Goal: Task Accomplishment & Management: Manage account settings

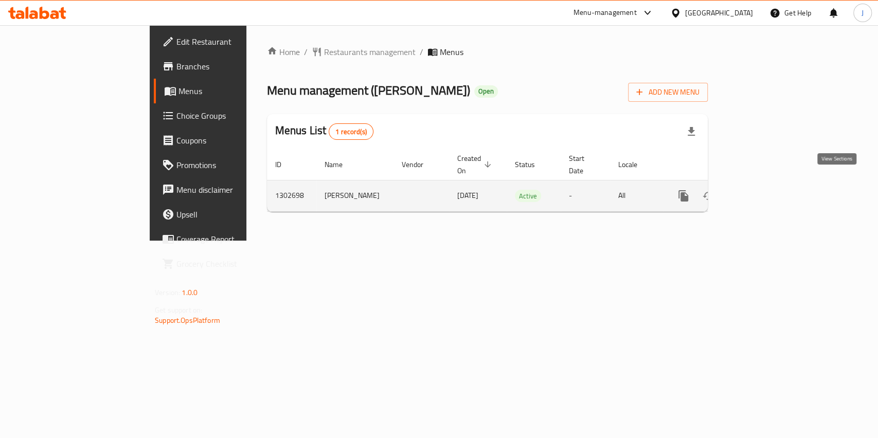
click at [764, 190] on icon "enhanced table" at bounding box center [758, 196] width 12 height 12
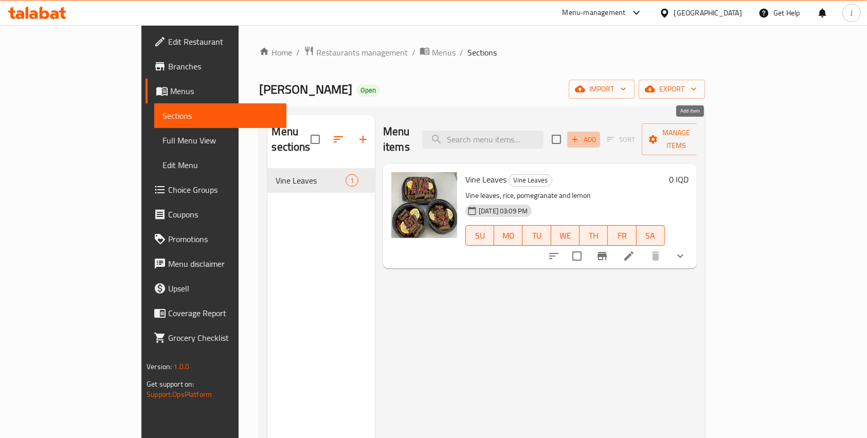
click at [598, 134] on span "Add" at bounding box center [584, 140] width 28 height 12
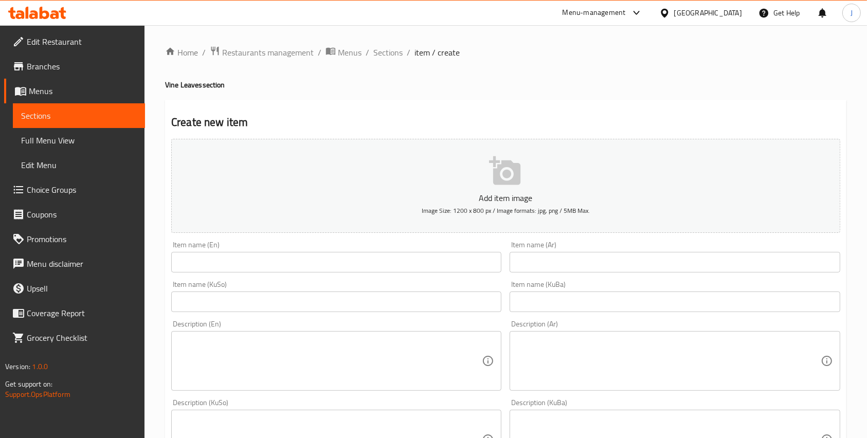
click at [223, 261] on input "text" at bounding box center [336, 262] width 330 height 21
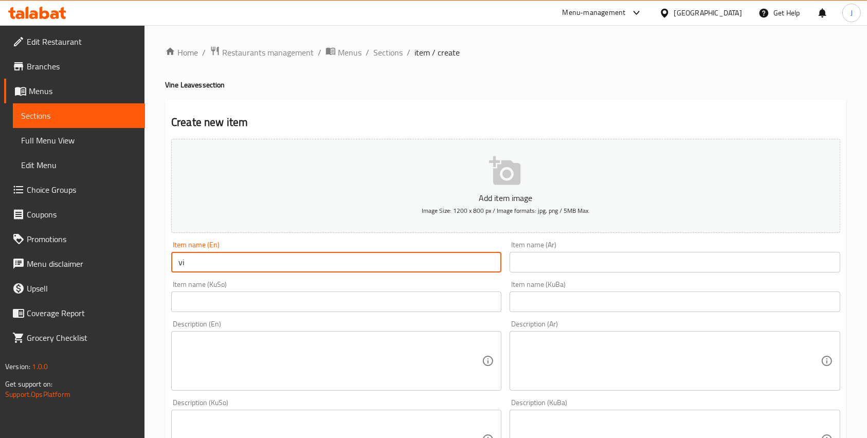
type input "v"
type input "grape leaves fatta"
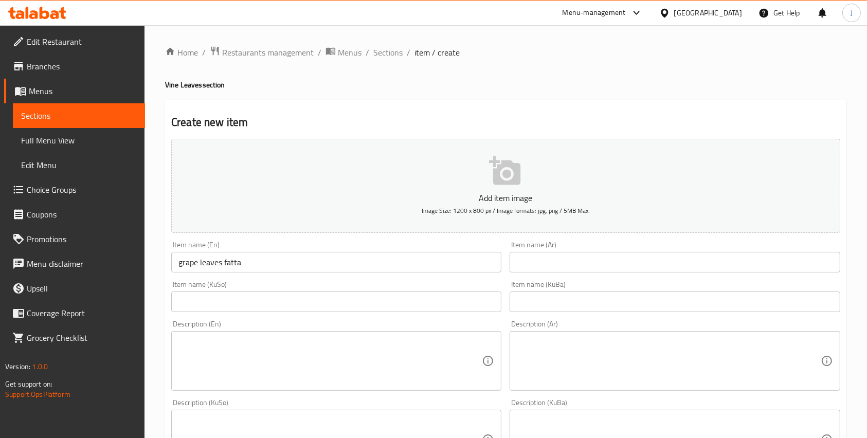
click at [538, 275] on div "Item name (Ar) Item name (Ar)" at bounding box center [675, 257] width 338 height 40
click at [534, 271] on input "text" at bounding box center [675, 262] width 330 height 21
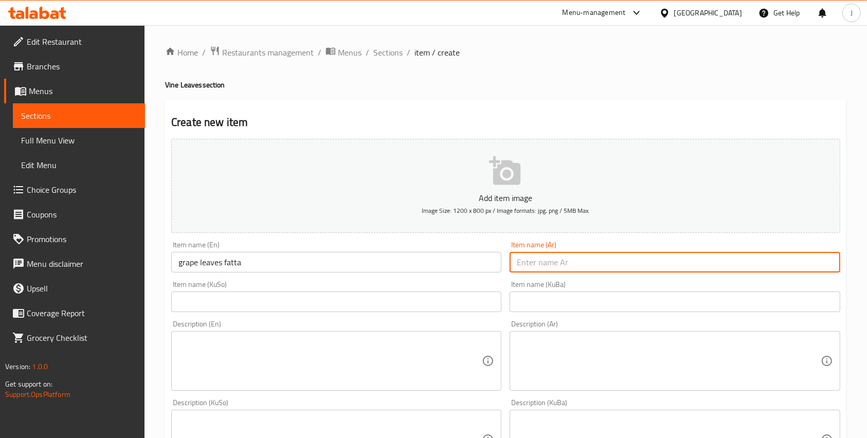
click at [534, 271] on input "text" at bounding box center [675, 262] width 330 height 21
type input "ف"
type input "فتة ورق عنب"
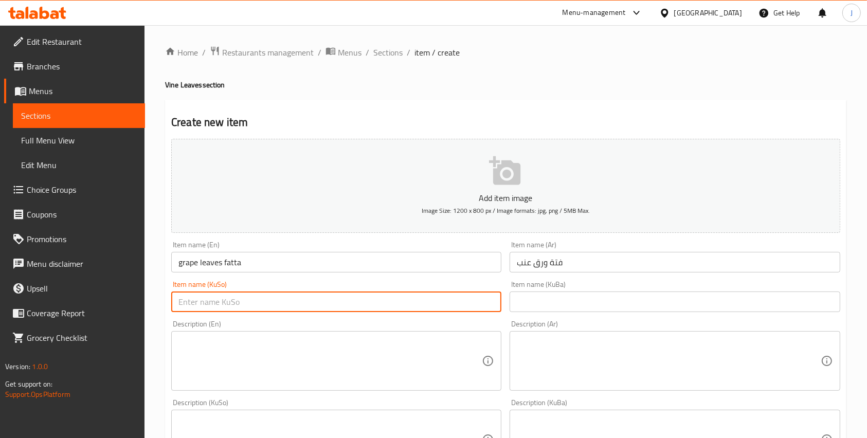
click at [210, 293] on input "text" at bounding box center [336, 302] width 330 height 21
click at [532, 263] on input "فتة ورق عنب" at bounding box center [675, 262] width 330 height 21
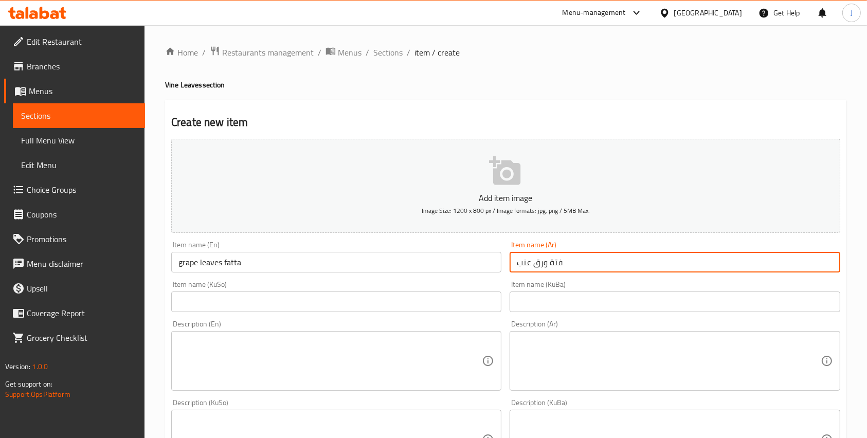
click at [532, 263] on input "فتة ورق عنب" at bounding box center [675, 262] width 330 height 21
click at [297, 295] on input "text" at bounding box center [336, 302] width 330 height 21
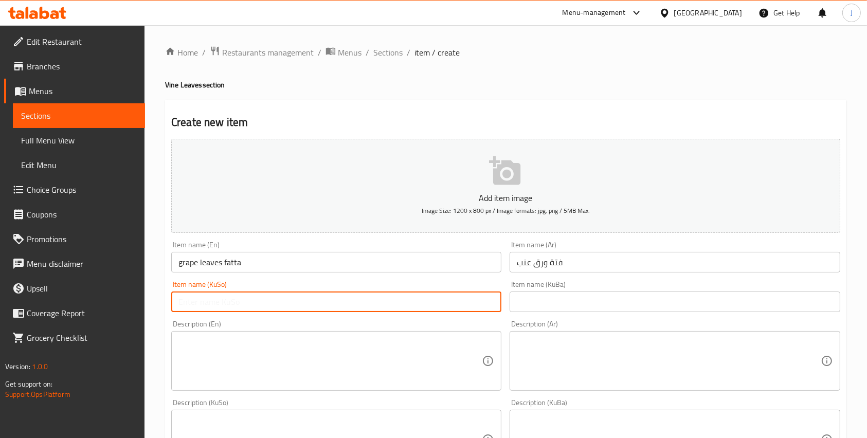
paste input "فتة ورق عنب"
type input "فتة ورق عنب"
click at [572, 306] on input "text" at bounding box center [675, 302] width 330 height 21
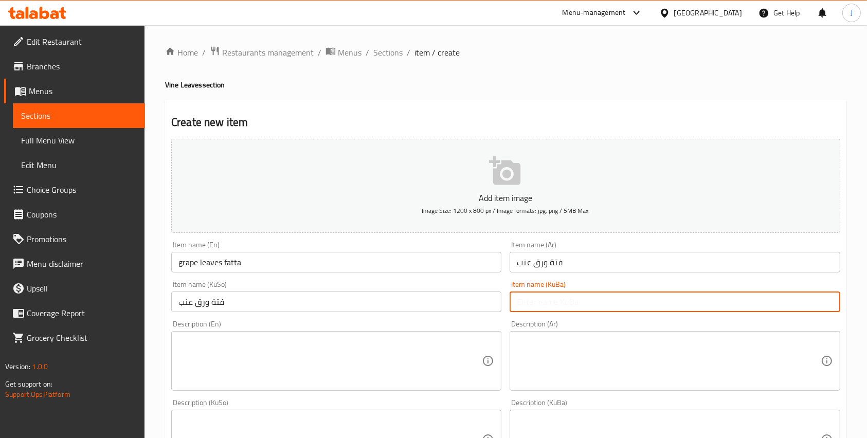
paste input "فتة ورق عنب"
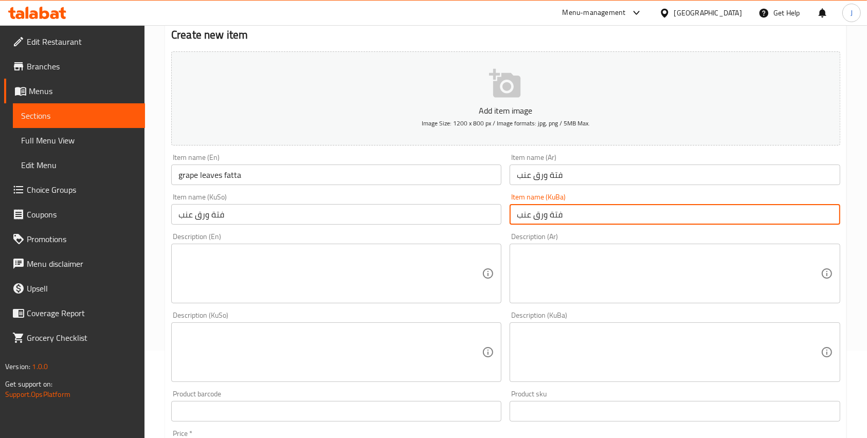
scroll to position [94, 0]
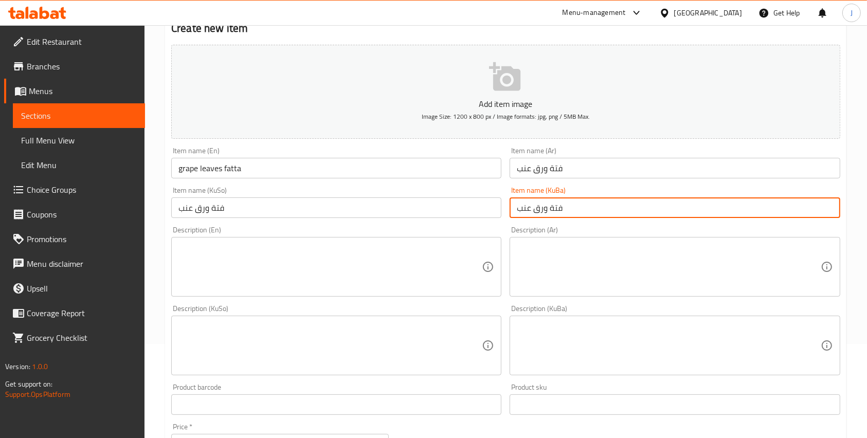
type input "فتة ورق عنب"
click at [289, 260] on textarea at bounding box center [329, 267] width 303 height 49
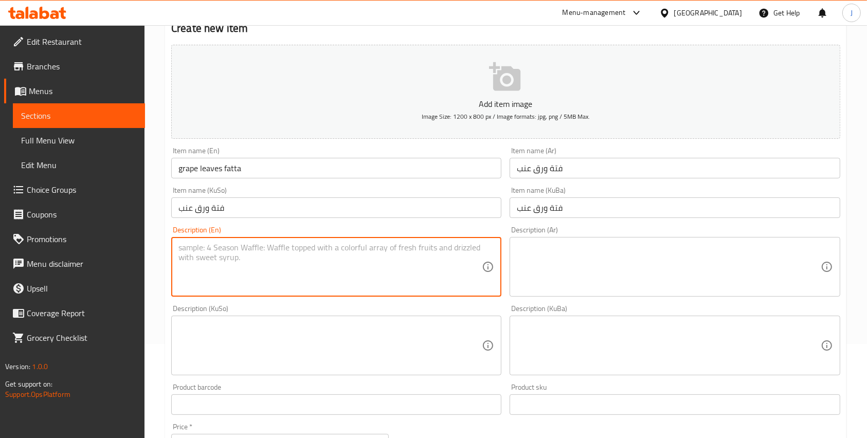
click at [305, 262] on textarea at bounding box center [329, 267] width 303 height 49
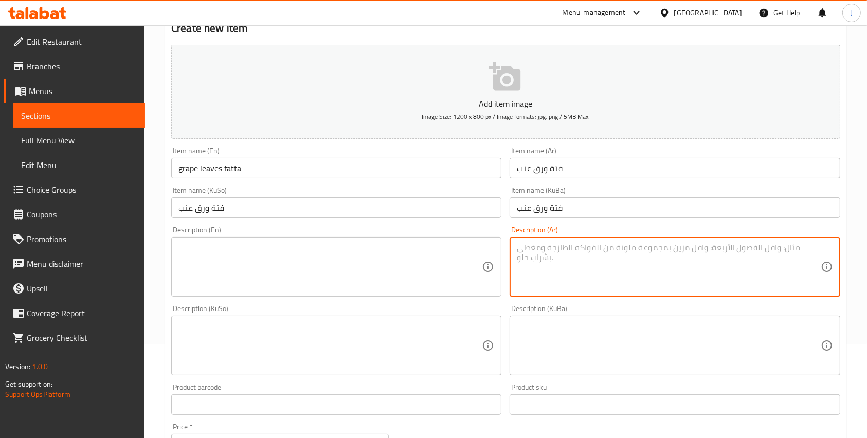
click at [542, 262] on textarea at bounding box center [668, 267] width 303 height 49
paste textarea "فتة ورق عنب 🍃 طبقات من ورق العنب المحشي والأرز مع صوص الزبادي والثوم، بطعم شرقي…"
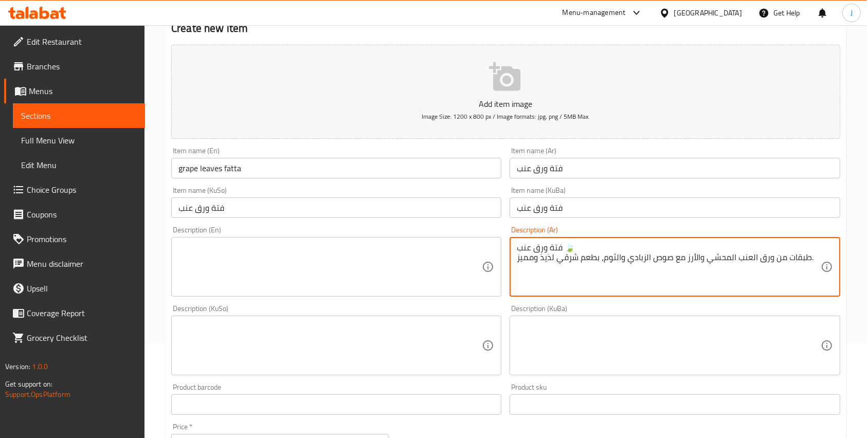
click at [571, 249] on textarea "فتة ورق عنب 🍃 طبقات من ورق العنب المحشي والأرز مع صوص الزبادي والثوم، بطعم شرقي…" at bounding box center [668, 267] width 303 height 49
click at [561, 245] on textarea "فتة ورق عنب 🍃 طبقات من ورق العنب المحشي والأرز مع صوص الزبادي والثوم، بطعم شرقي…" at bounding box center [668, 267] width 303 height 49
click at [570, 248] on textarea "فتة ورق عنب 🍃 طبقات من ورق العنب المحشي والأرز مع صوص الزبادي والثوم، بطعم شرقي…" at bounding box center [668, 267] width 303 height 49
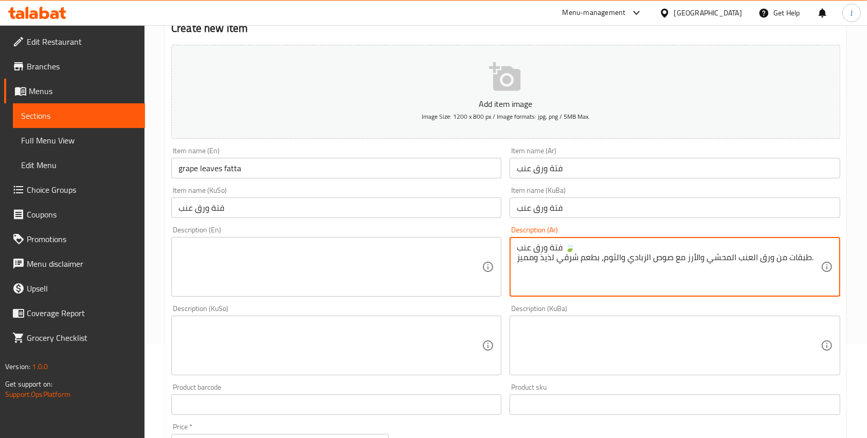
click at [570, 248] on textarea "فتة ورق عنب 🍃 طبقات من ورق العنب المحشي والأرز مع صوص الزبادي والثوم، بطعم شرقي…" at bounding box center [668, 267] width 303 height 49
click at [567, 248] on textarea "فتة ورق عنب 🍃 طبقات من ورق العنب المحشي والأرز مع صوص الزبادي والثوم، بطعم شرقي…" at bounding box center [668, 267] width 303 height 49
drag, startPoint x: 567, startPoint y: 247, endPoint x: 507, endPoint y: 248, distance: 60.7
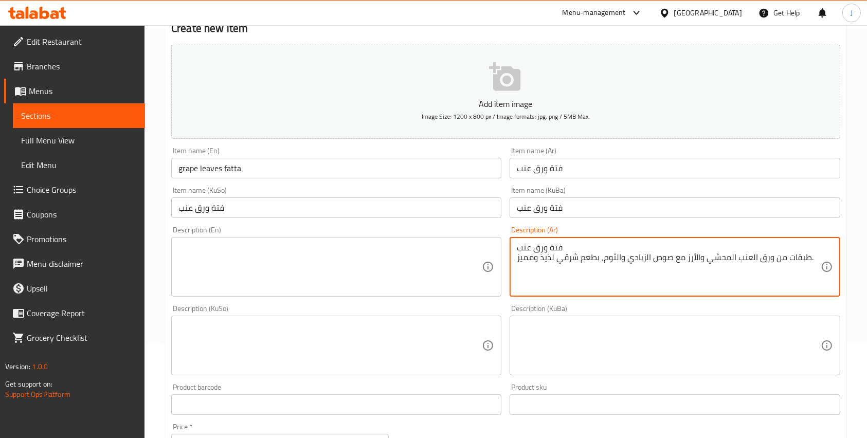
click at [507, 248] on div "Description (Ar) فتة ورق عنب طبقات من ورق العنب المحشي والأرز مع صوص الزبادي وا…" at bounding box center [675, 261] width 338 height 79
type textarea "فتة ورق عنب 🍃 طبقات من ورق العنب المحشي والأرز مع صوص الزبادي والثوم، بطعم شرقي…"
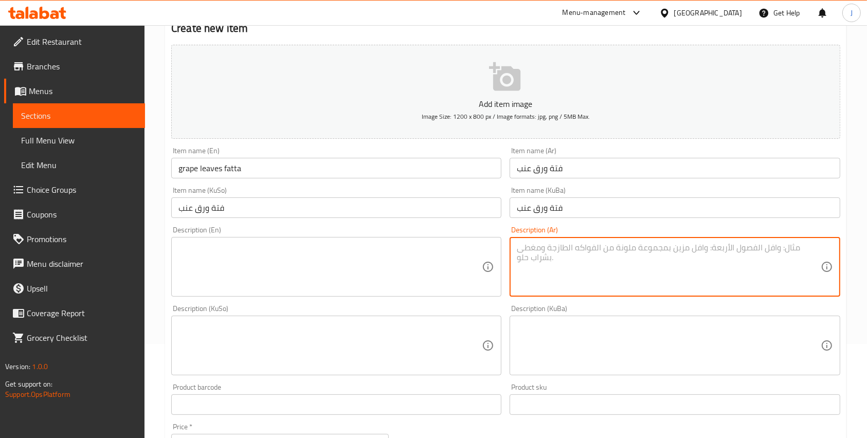
paste textarea "فتة ورق عنب 🍃 طبقات من ورق العنب المحشي والأرز مع صوص الزبادي والثوم، بطعم شرقي…"
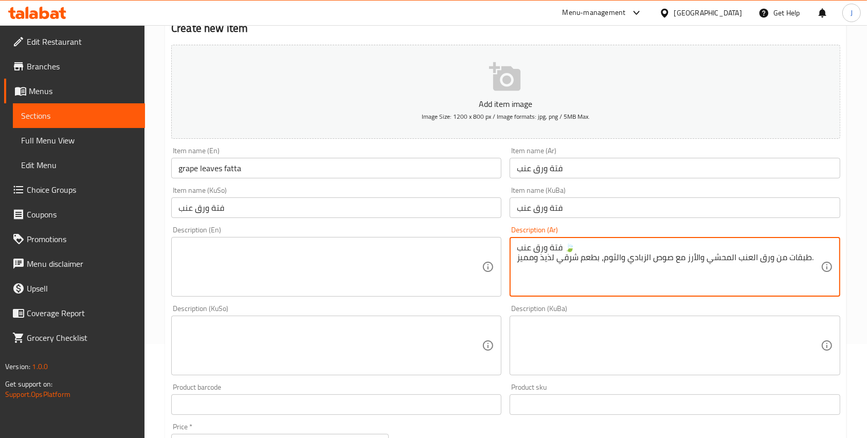
drag, startPoint x: 581, startPoint y: 247, endPoint x: 494, endPoint y: 249, distance: 87.5
click at [494, 249] on div "Add item image Image Size: 1200 x 800 px / Image formats: jpg, png / 5MB Max. I…" at bounding box center [505, 322] width 677 height 562
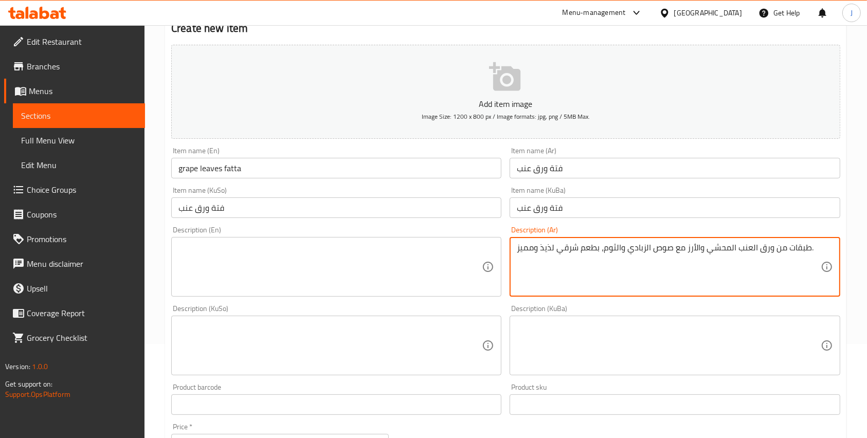
click at [816, 260] on textarea "طبقات من ورق العنب المحشي والأرز مع صوص الزبادي والثوم، بطعم شرقي لذيذ ومميز." at bounding box center [668, 267] width 303 height 49
drag, startPoint x: 713, startPoint y: 257, endPoint x: 702, endPoint y: 252, distance: 12.0
click at [702, 252] on textarea "طبقات من ورق العنب المحشي والأرز مع صوص الزبادي" at bounding box center [668, 267] width 303 height 49
type textarea "طبقات من ورق العنب المحشي والأرز مع صوص الزبادي"
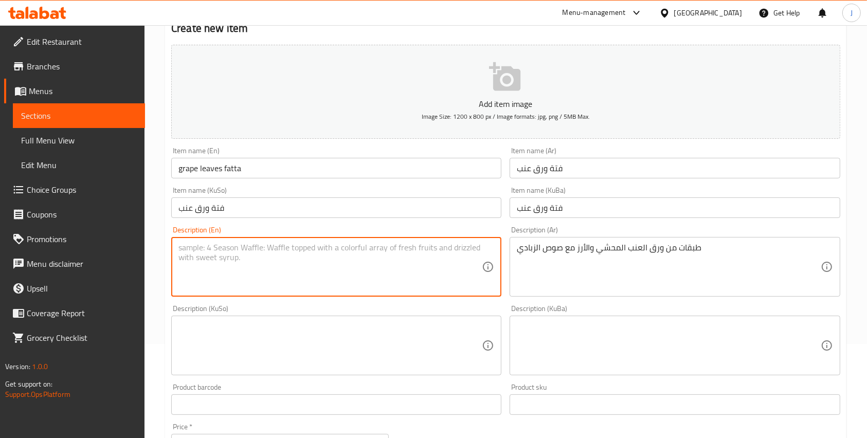
click at [378, 265] on textarea at bounding box center [329, 267] width 303 height 49
paste textarea "Layers of stuffed grape leaves and rice topped with yogurt sauce."
type textarea "Layers of stuffed grape leaves and rice topped with yogurt sauce."
click at [379, 339] on textarea at bounding box center [329, 345] width 303 height 49
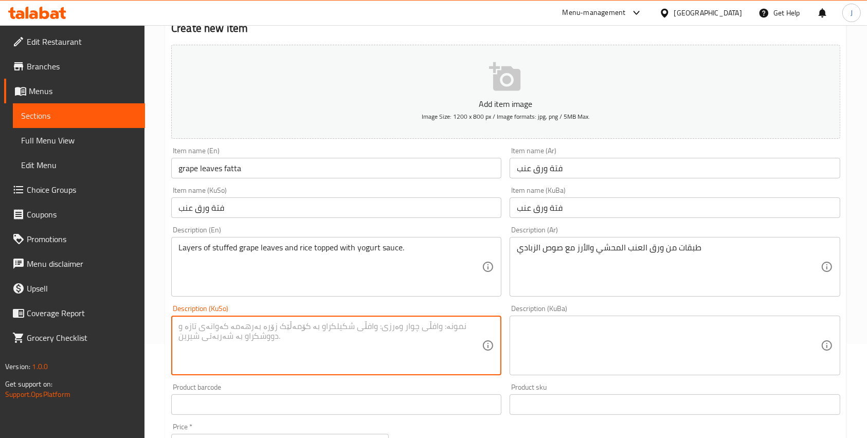
click at [244, 362] on textarea at bounding box center [329, 345] width 303 height 49
paste textarea "پەوەندەی پەنجەری تەماتەو بەڕنج بەسەرەوەی سۆسە ماست."
type textarea "پەوەندەی پەنجەری تەماتەو بەڕنج بەسەرەوەی سۆسە ماست."
click at [561, 347] on textarea at bounding box center [668, 345] width 303 height 49
paste textarea "پەوەندەی پەنجەری تەماتەو بەڕنج بەسەرەوەی سۆسە ماست."
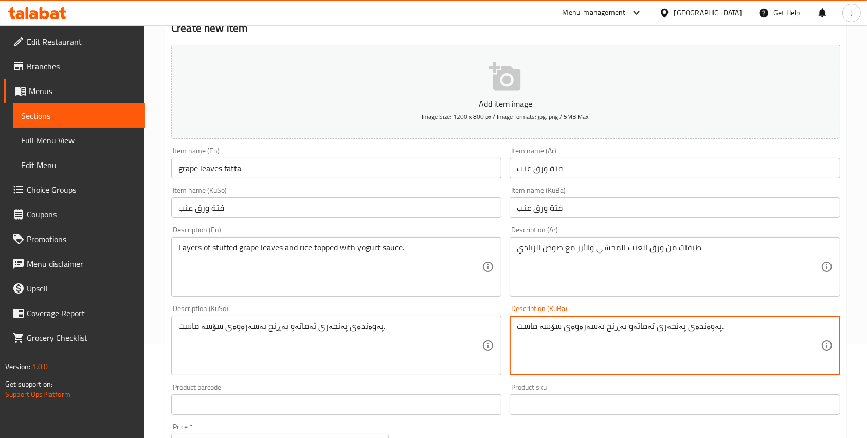
type textarea "پەوەندەی پەنجەری تەماتەو بەڕنج بەسەرەوەی سۆسە ماست."
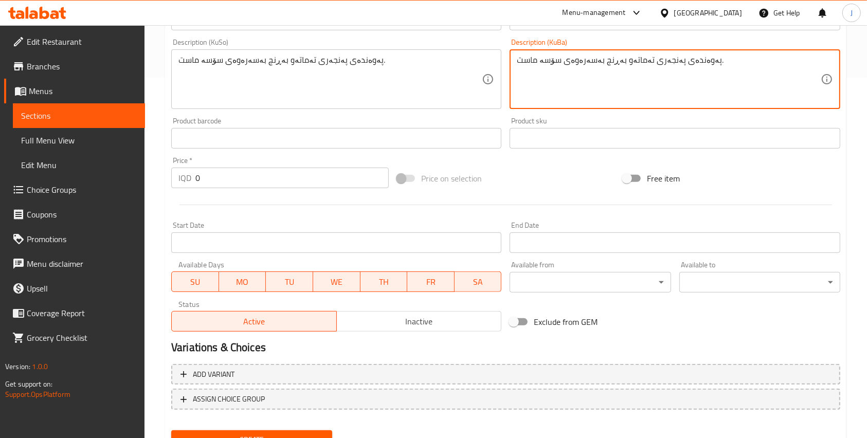
scroll to position [407, 0]
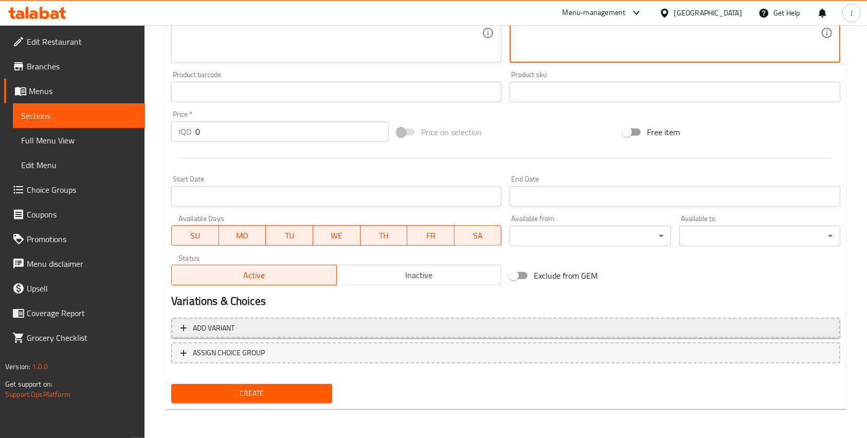
click at [262, 325] on span "Add variant" at bounding box center [506, 328] width 651 height 13
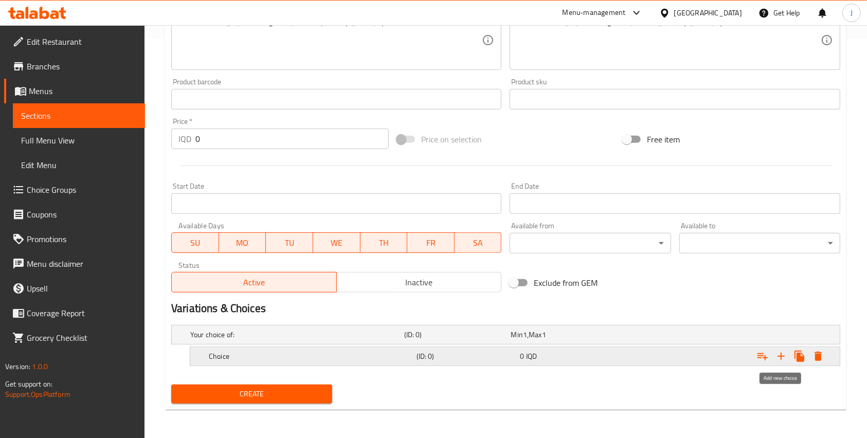
click at [780, 358] on icon "Expand" at bounding box center [781, 356] width 12 height 12
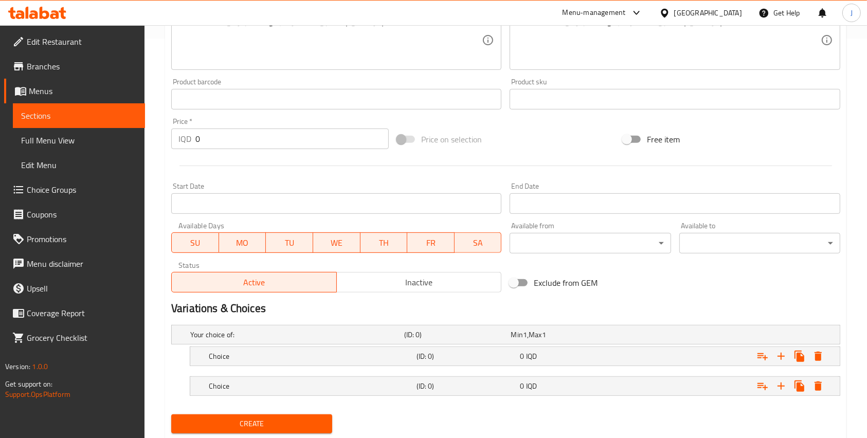
scroll to position [430, 0]
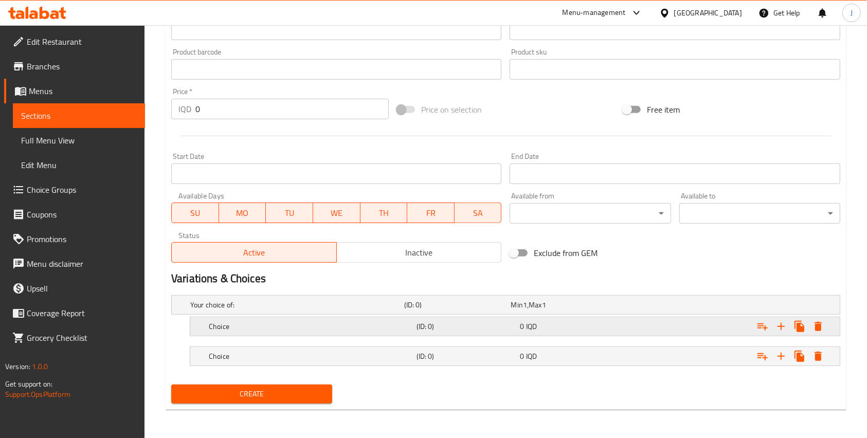
click at [418, 323] on h5 "(ID: 0)" at bounding box center [467, 326] width 100 height 10
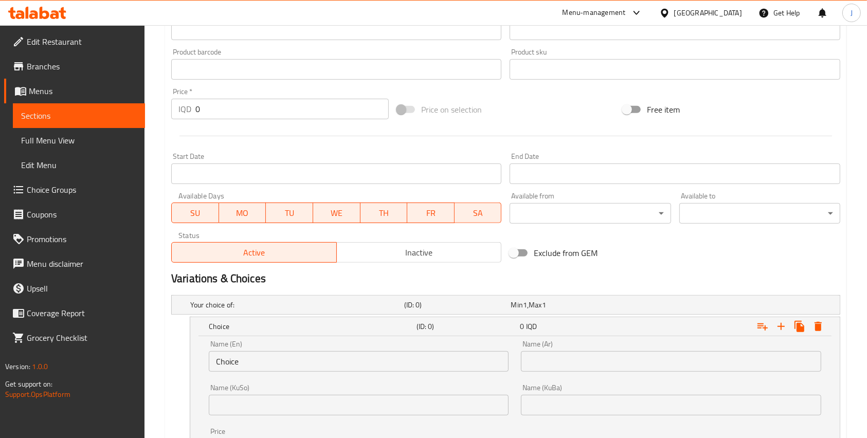
click at [231, 369] on input "Choice" at bounding box center [359, 361] width 300 height 21
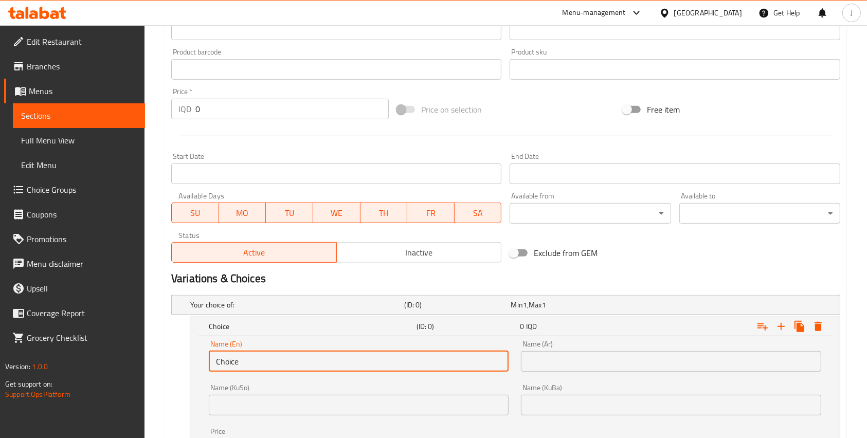
click at [231, 369] on input "Choice" at bounding box center [359, 361] width 300 height 21
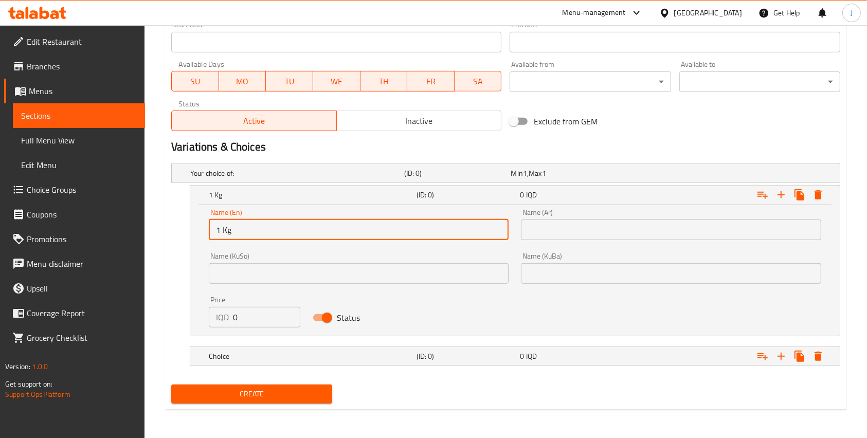
type input "1 Kg"
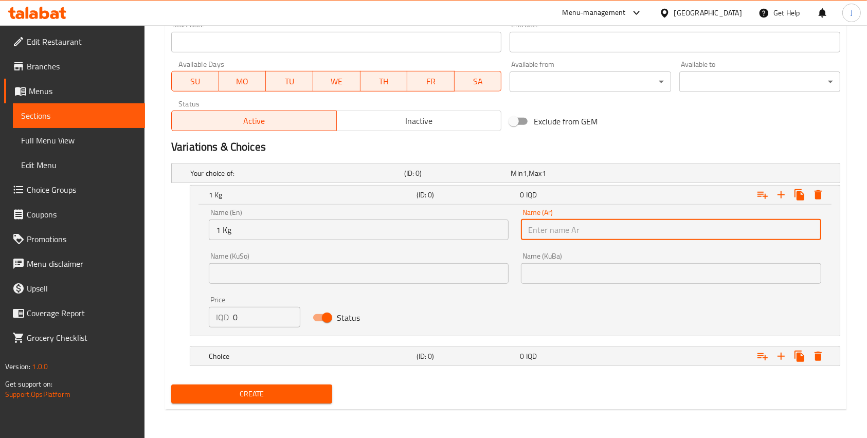
click at [545, 240] on input "text" at bounding box center [671, 230] width 300 height 21
type input "1 كيلو"
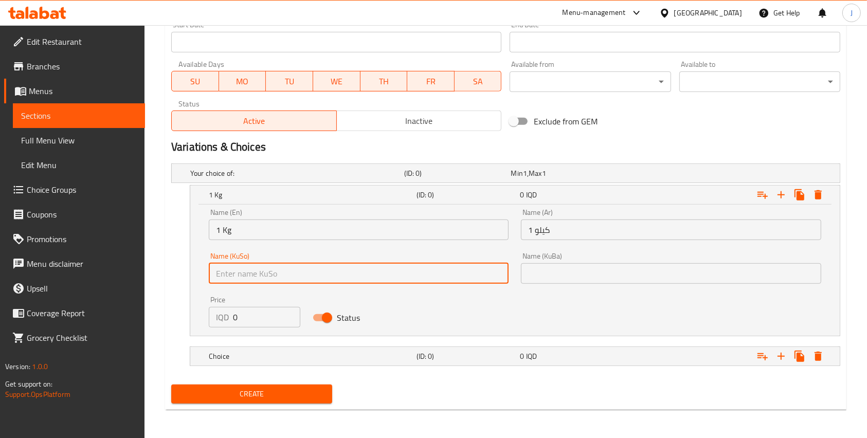
click at [475, 270] on input "text" at bounding box center [359, 273] width 300 height 21
type input "1 كيلو"
click at [582, 269] on input "text" at bounding box center [671, 273] width 300 height 21
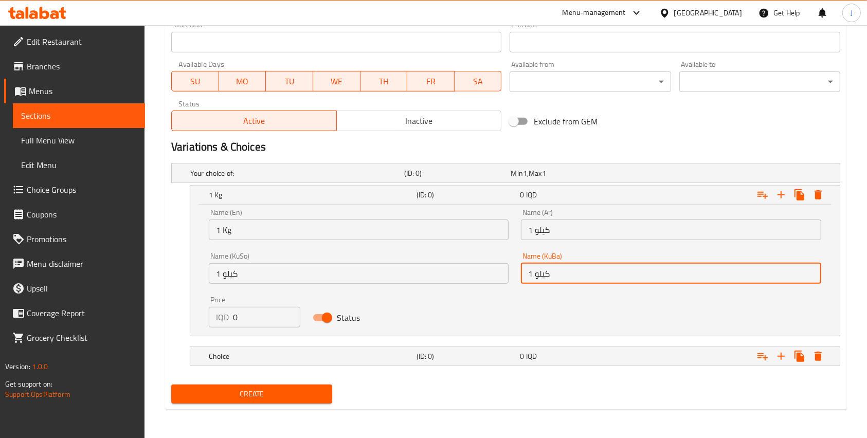
type input "1 كيلو"
click at [230, 313] on div "IQD 0 Price" at bounding box center [255, 317] width 92 height 21
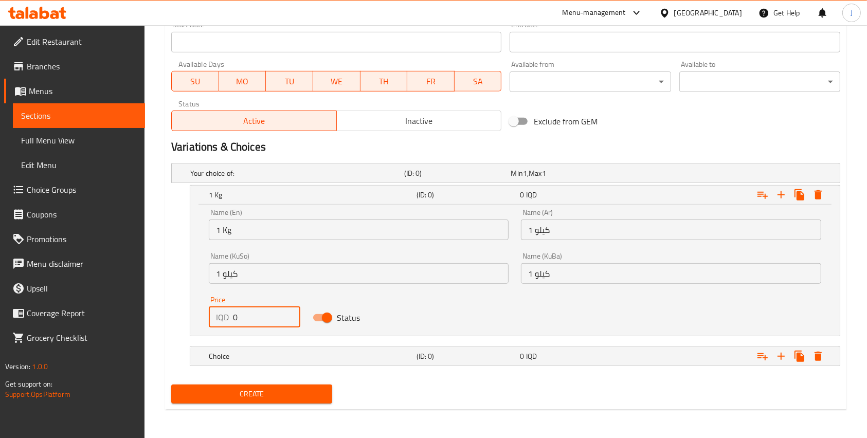
click at [230, 313] on div "IQD 0 Price" at bounding box center [255, 317] width 92 height 21
click at [233, 315] on input "0" at bounding box center [266, 317] width 67 height 21
type input "18000"
click at [303, 350] on div "Choice" at bounding box center [311, 356] width 208 height 14
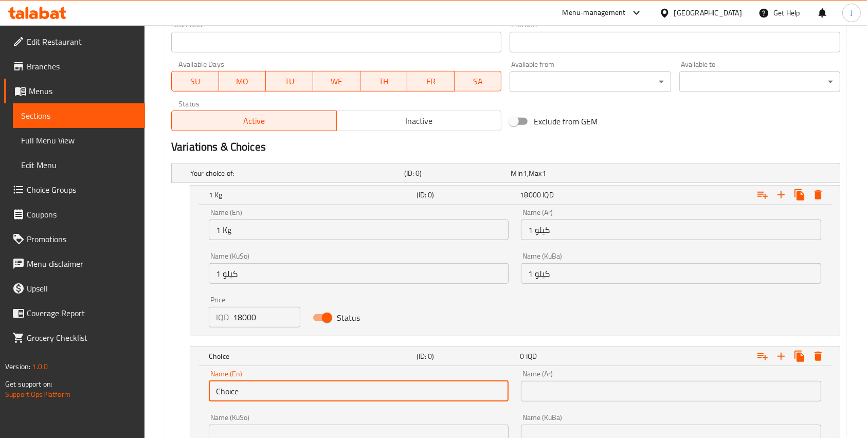
click at [264, 385] on input "Choice" at bounding box center [359, 391] width 300 height 21
type input "1"
type input "1/2 Kg"
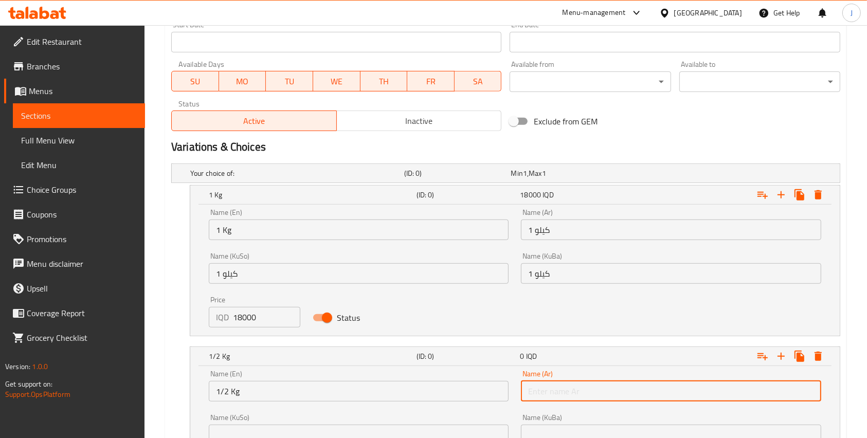
click at [551, 390] on input "text" at bounding box center [671, 391] width 300 height 21
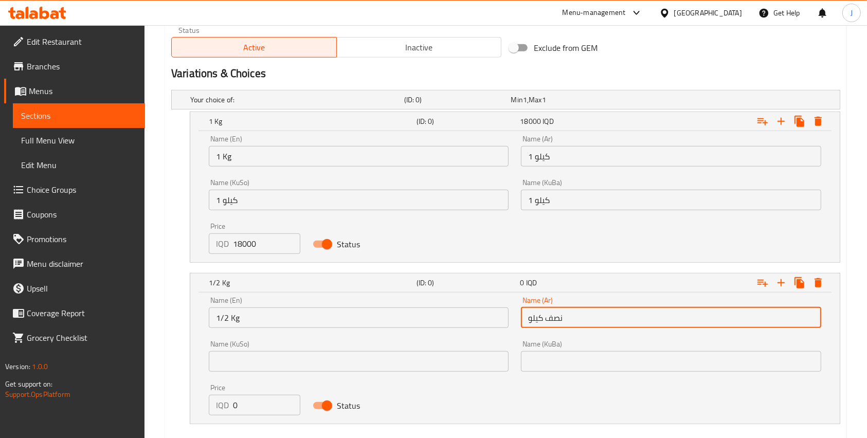
scroll to position [665, 0]
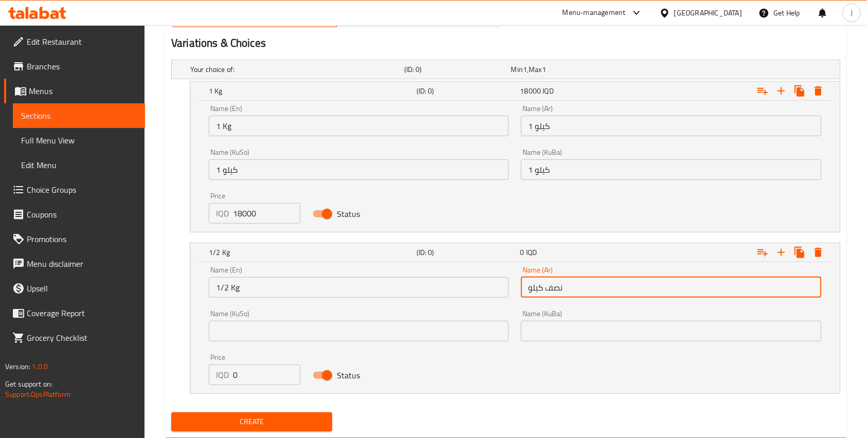
type input "نصف كيلو"
click at [421, 329] on input "text" at bounding box center [359, 331] width 300 height 21
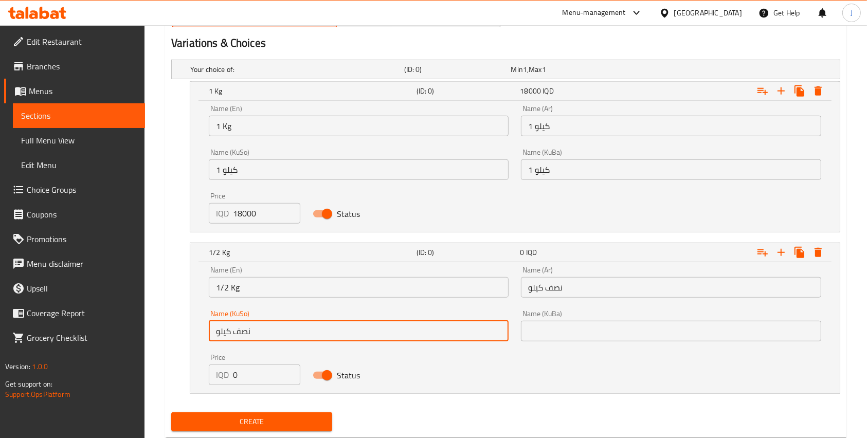
type input "نصف كيلو"
click at [547, 329] on input "text" at bounding box center [671, 331] width 300 height 21
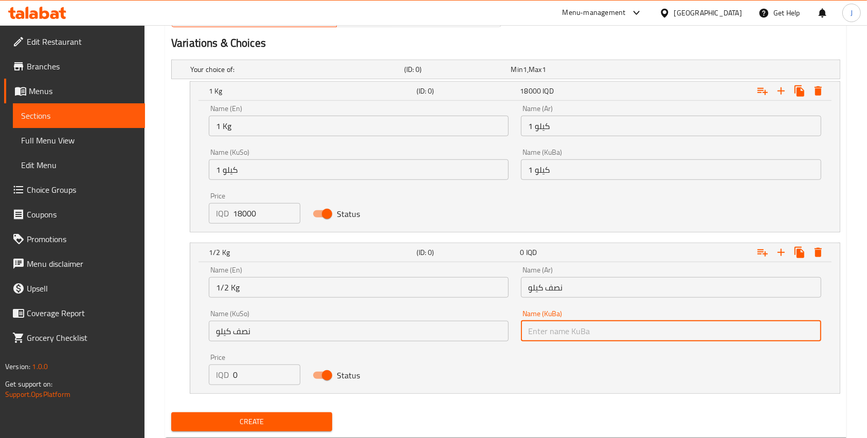
type input "م"
type input "نصف كيلو"
click at [239, 372] on input "0" at bounding box center [266, 375] width 67 height 21
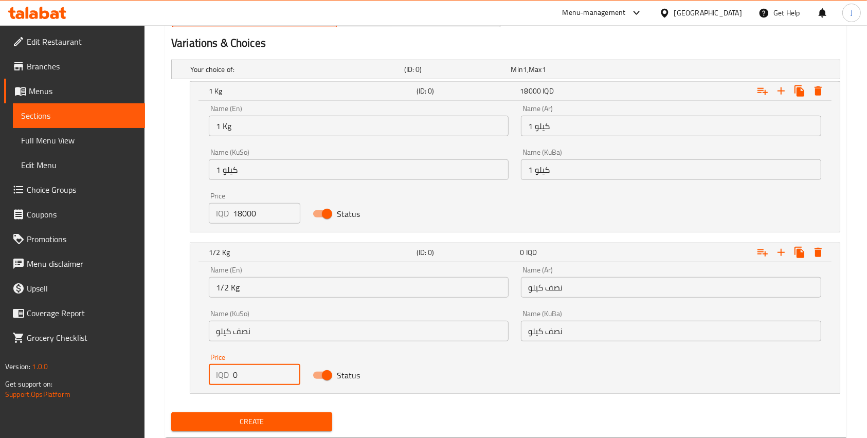
click at [239, 372] on input "0" at bounding box center [266, 375] width 67 height 21
click at [235, 373] on input "0" at bounding box center [266, 375] width 67 height 21
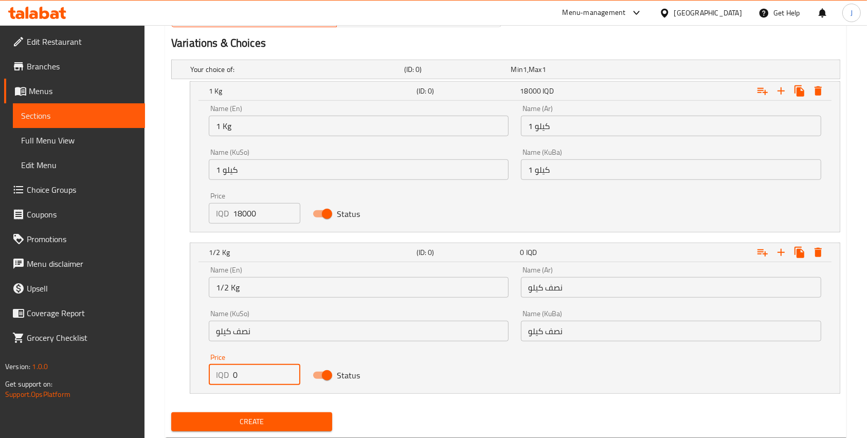
click at [232, 377] on div "IQD 0 Price" at bounding box center [255, 375] width 92 height 21
click at [233, 375] on input "0" at bounding box center [266, 375] width 67 height 21
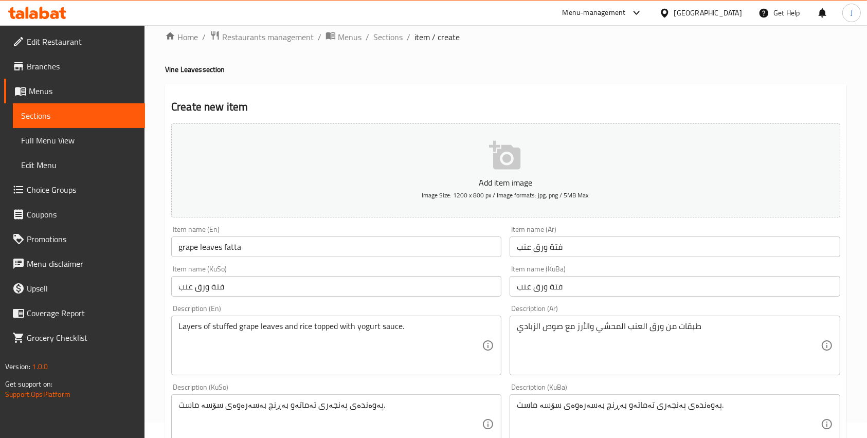
scroll to position [0, 0]
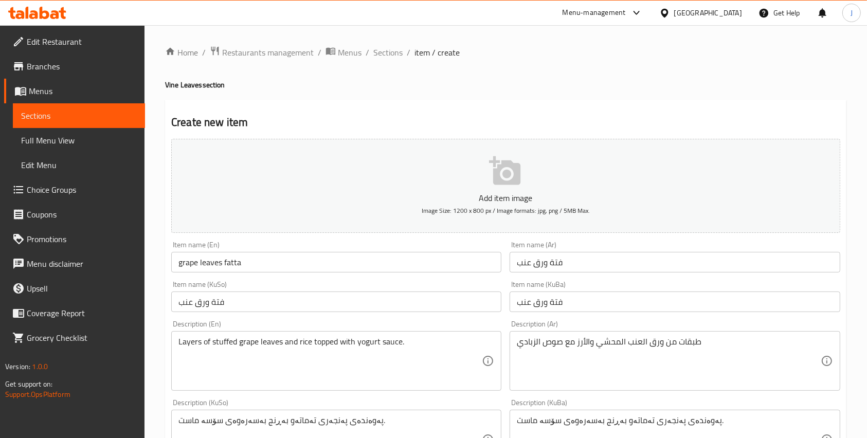
type input "9000"
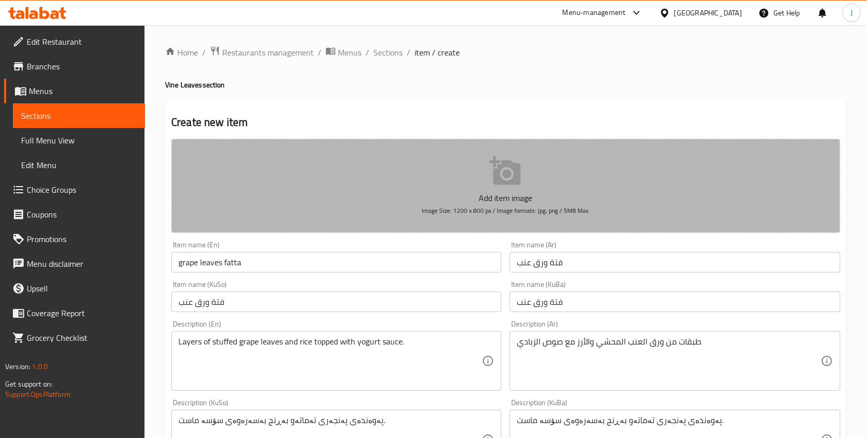
click at [492, 192] on p "Add item image" at bounding box center [505, 198] width 637 height 12
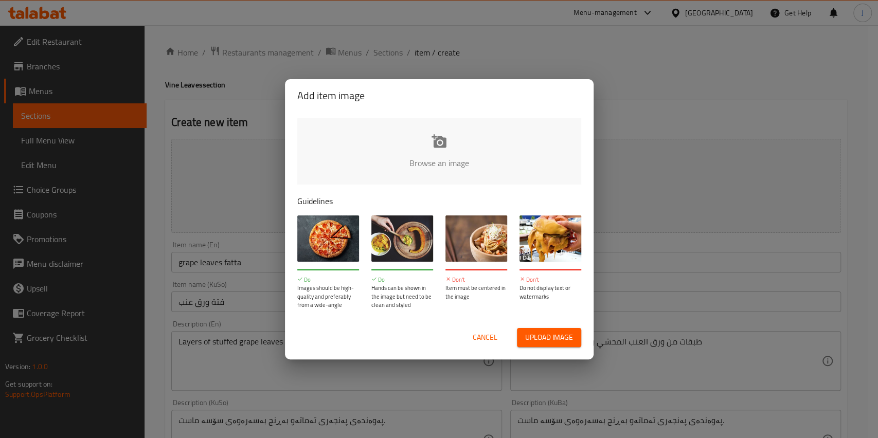
click at [466, 154] on input "file" at bounding box center [786, 166] width 979 height 96
type input "C:\fakepath\Grape Leaf Rice with Yogurt Sauce.png"
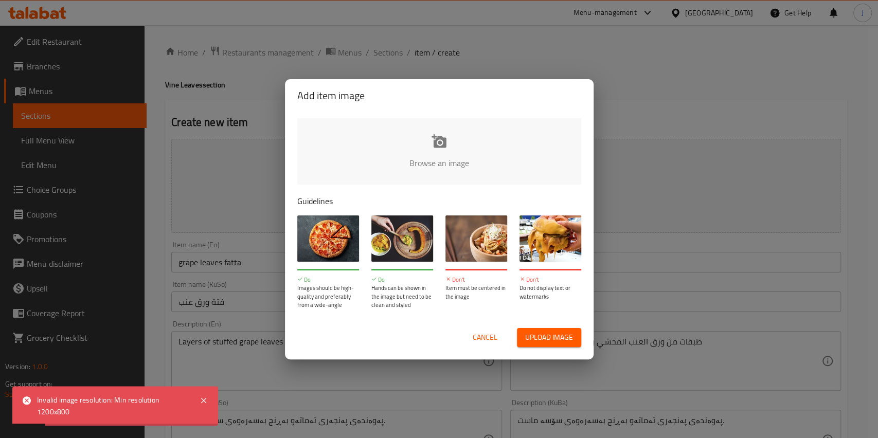
drag, startPoint x: 691, startPoint y: 66, endPoint x: 737, endPoint y: 4, distance: 77.4
click at [712, 39] on div "Add item image Browse an image Guidelines Do Images should be high-quality and …" at bounding box center [439, 219] width 878 height 438
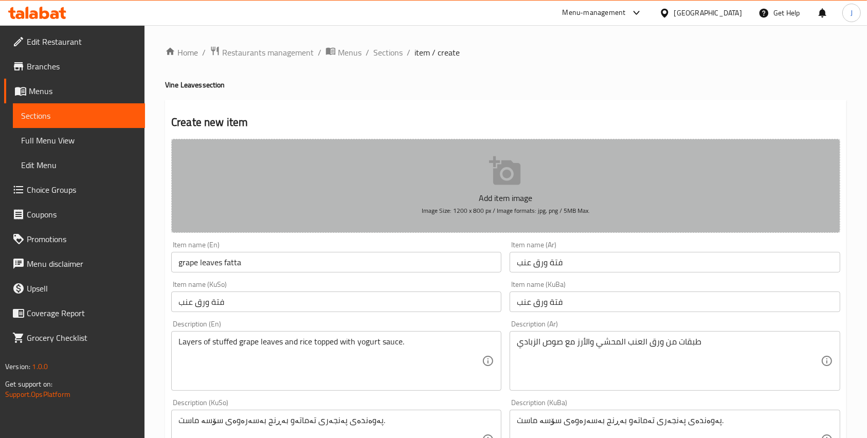
click at [473, 212] on span "Image Size: 1200 x 800 px / Image formats: jpg, png / 5MB Max." at bounding box center [506, 211] width 168 height 12
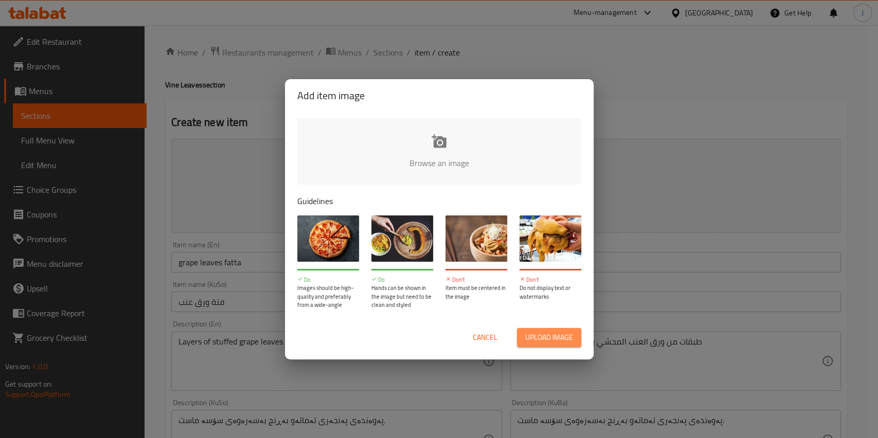
click at [548, 347] on button "Upload image" at bounding box center [549, 337] width 64 height 19
type input "C:\fakepath\Grape Leaf Rice with Yogurt Sauce.png"
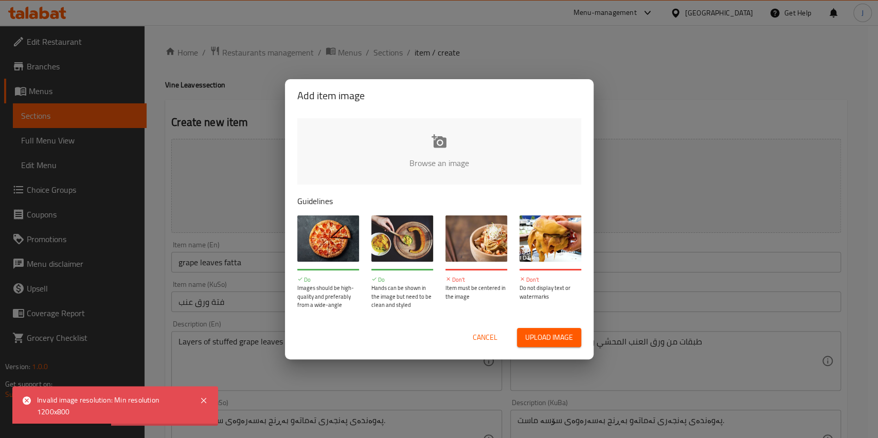
click at [585, 79] on div "Add item image" at bounding box center [439, 95] width 309 height 33
click at [543, 336] on span "Upload image" at bounding box center [549, 337] width 48 height 13
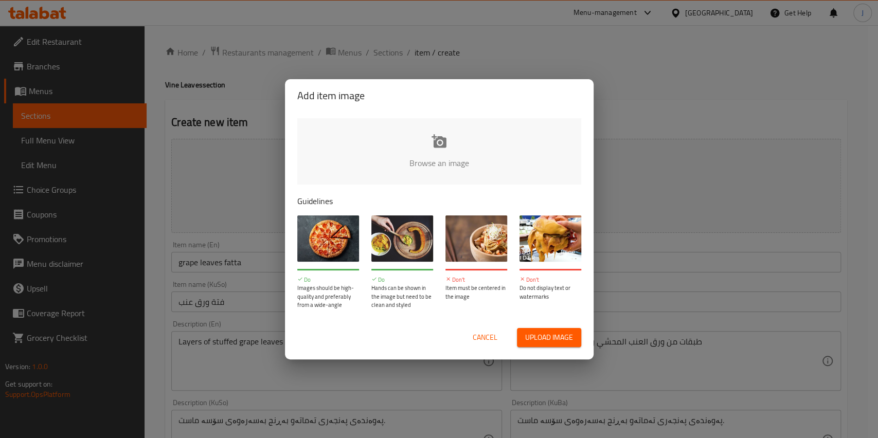
click at [666, 189] on div "Add item image Browse an image Guidelines Do Images should be high-quality and …" at bounding box center [439, 219] width 878 height 438
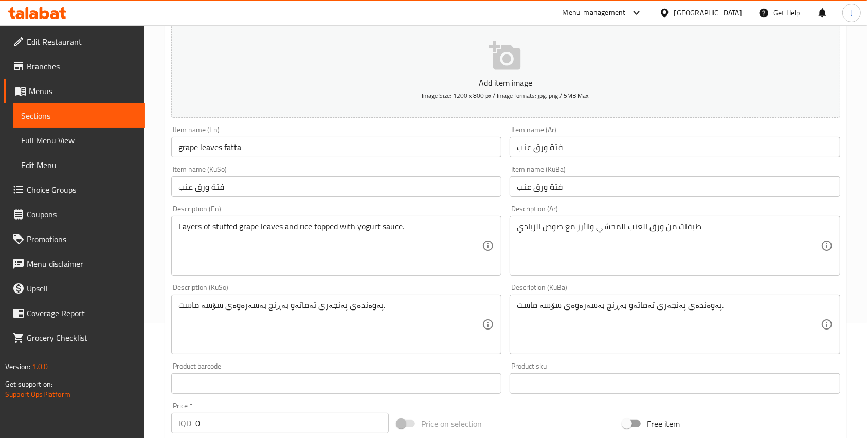
scroll to position [116, 0]
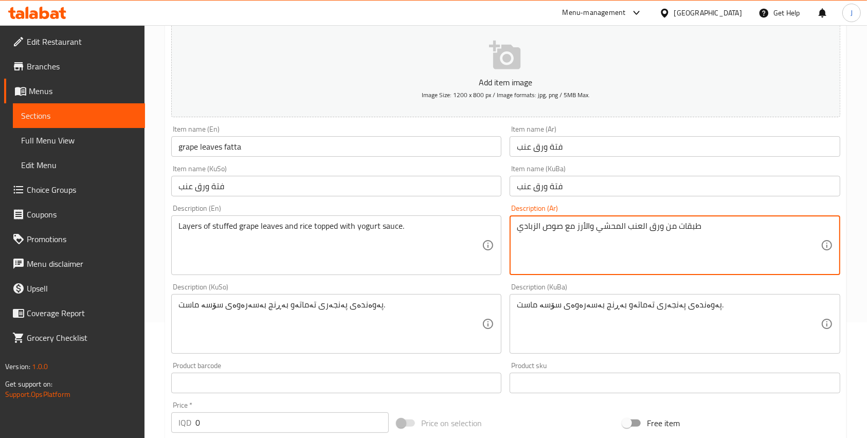
click at [561, 237] on textarea "طبقات من ورق العنب المحشي والأرز مع صوص الزبادي" at bounding box center [668, 245] width 303 height 49
paste textarea "ورق عنب -صلصة - لوز مشرح - رمان - خبز مقرمش"
type textarea "ورق عنب -صلصة - لوز مشرح - رمان - خبز مقرمش"
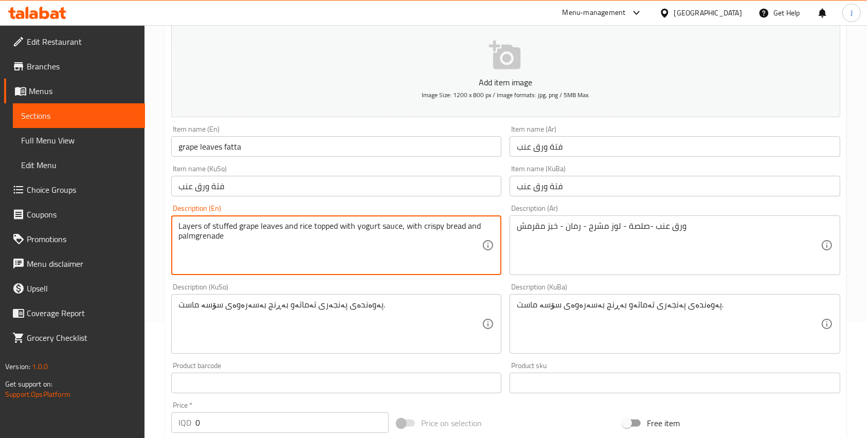
click at [198, 236] on textarea "Layers of stuffed grape leaves and rice topped with yogurt sauce, with crispy b…" at bounding box center [329, 245] width 303 height 49
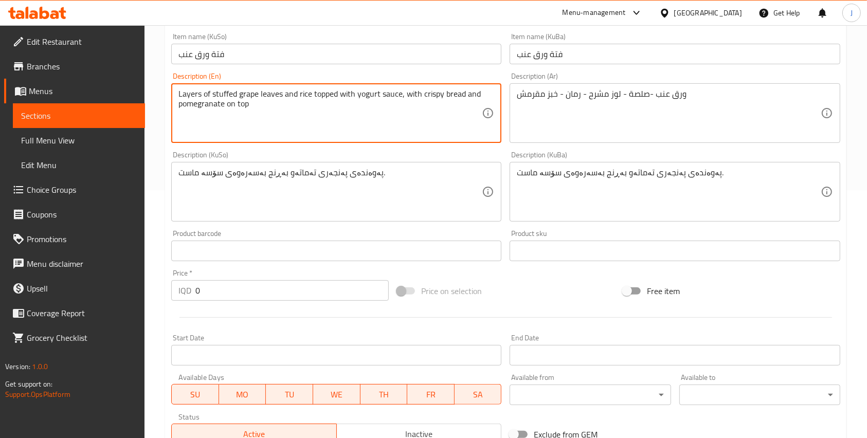
scroll to position [0, 0]
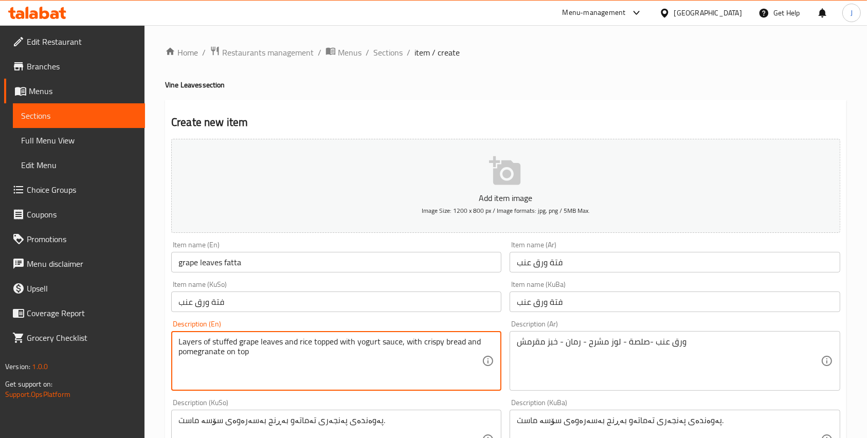
type textarea "Layers of stuffed grape leaves and rice topped with yogurt sauce, with crispy b…"
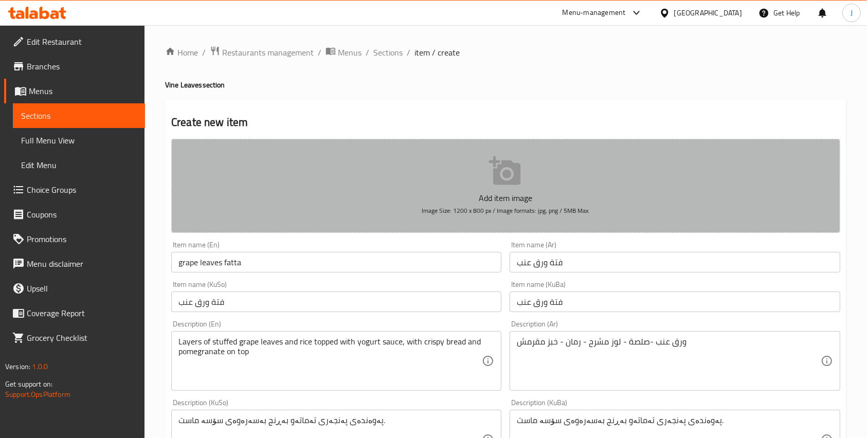
click at [426, 193] on p "Add item image" at bounding box center [505, 198] width 637 height 12
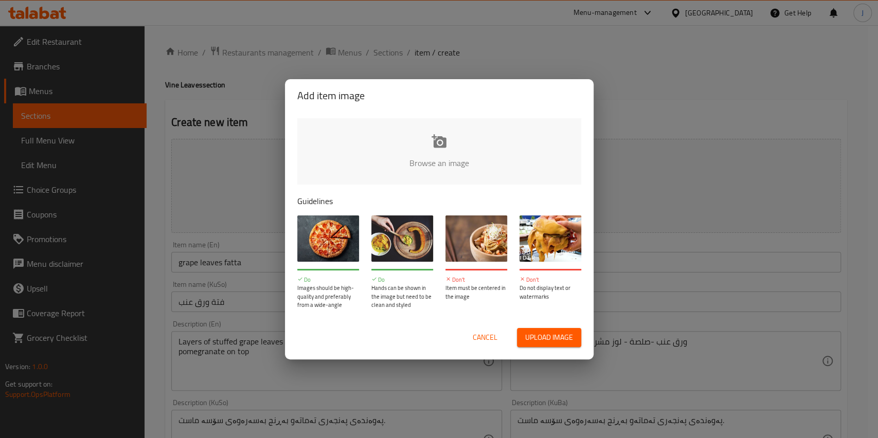
click at [552, 345] on button "Upload image" at bounding box center [549, 337] width 64 height 19
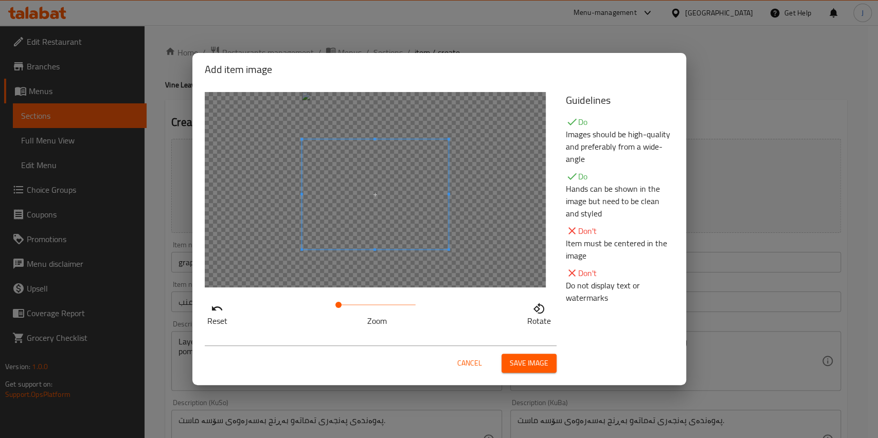
click at [393, 224] on span at bounding box center [375, 194] width 147 height 110
click at [403, 216] on div at bounding box center [375, 194] width 147 height 110
click at [440, 149] on div at bounding box center [375, 194] width 147 height 110
click at [412, 158] on div at bounding box center [375, 194] width 147 height 110
click at [342, 305] on span at bounding box center [342, 305] width 6 height 6
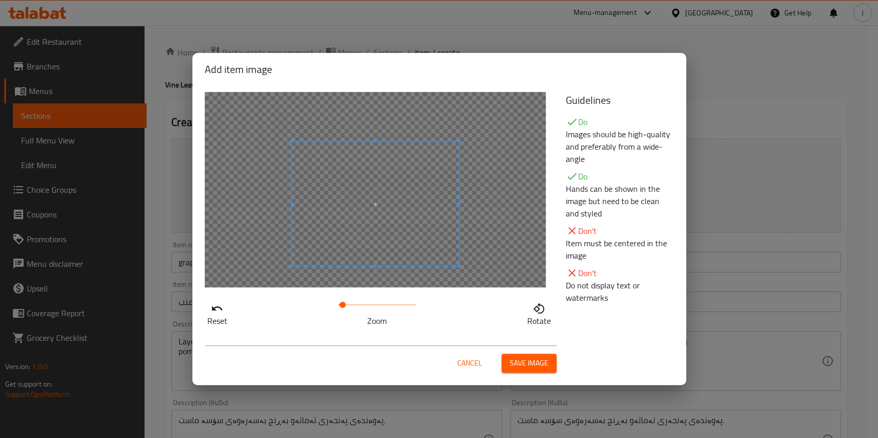
click at [405, 202] on span at bounding box center [375, 203] width 167 height 125
click at [348, 302] on span at bounding box center [348, 305] width 6 height 6
click at [354, 237] on span at bounding box center [375, 213] width 198 height 148
click at [370, 190] on span at bounding box center [375, 184] width 198 height 148
click at [354, 303] on span at bounding box center [353, 305] width 6 height 6
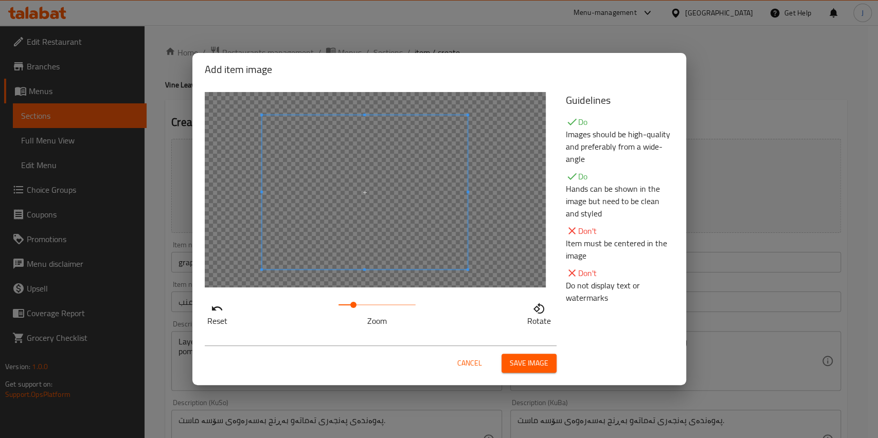
click at [329, 228] on span at bounding box center [365, 192] width 206 height 154
click at [533, 369] on span "Save image" at bounding box center [529, 363] width 39 height 13
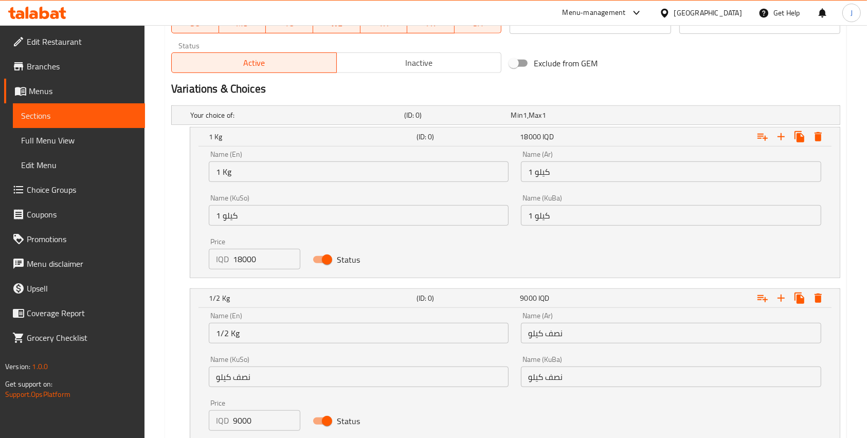
scroll to position [707, 0]
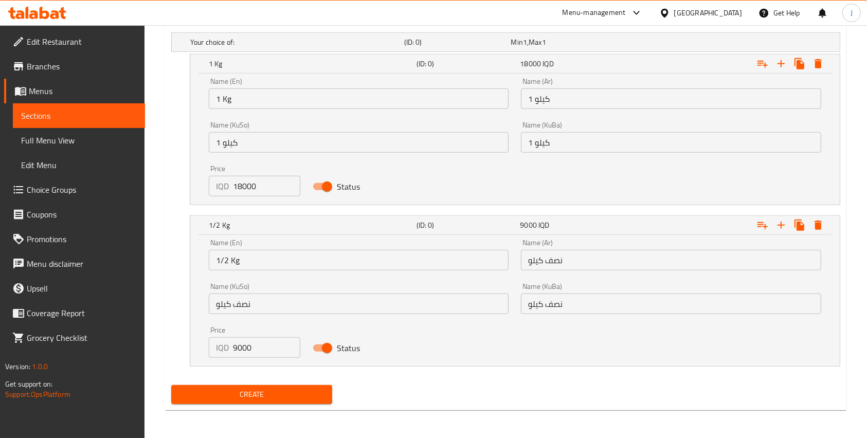
click at [283, 388] on span "Create" at bounding box center [252, 394] width 145 height 13
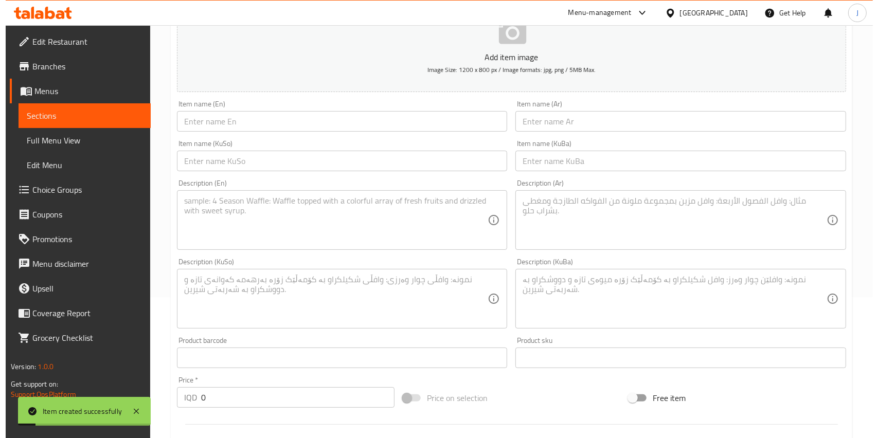
scroll to position [0, 0]
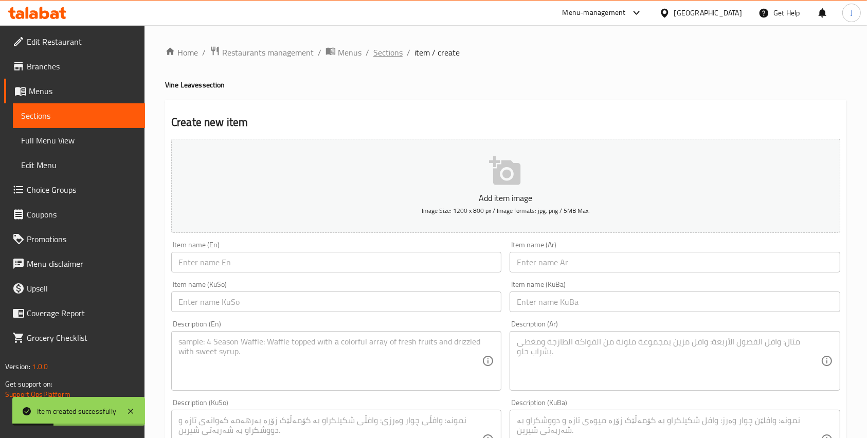
click at [389, 59] on span "Sections" at bounding box center [387, 52] width 29 height 12
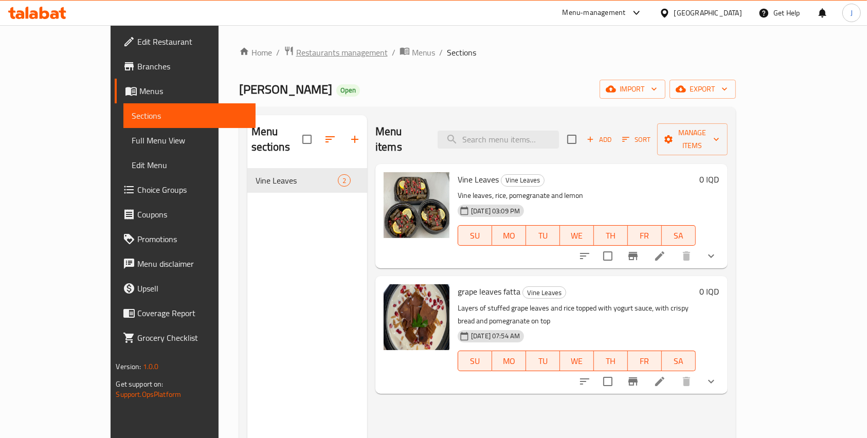
click at [296, 55] on span "Restaurants management" at bounding box center [342, 52] width 92 height 12
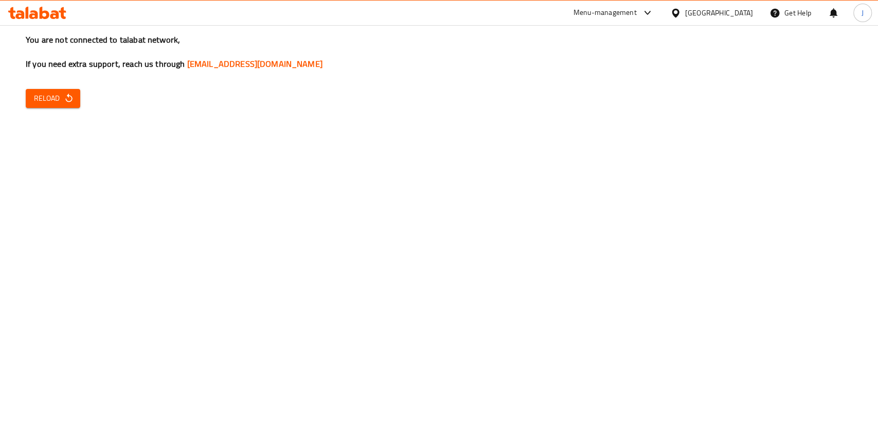
click at [55, 97] on span "Reload" at bounding box center [53, 98] width 38 height 13
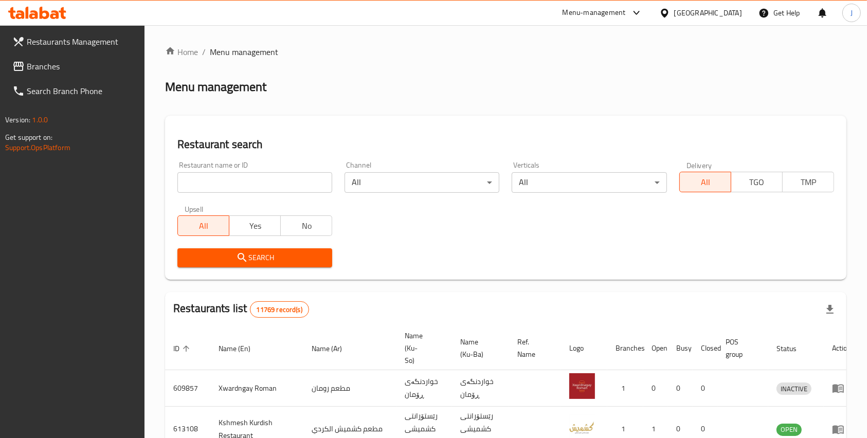
click at [268, 190] on input "search" at bounding box center [254, 182] width 155 height 21
type input "[PERSON_NAME]"
click button "Search" at bounding box center [254, 257] width 155 height 19
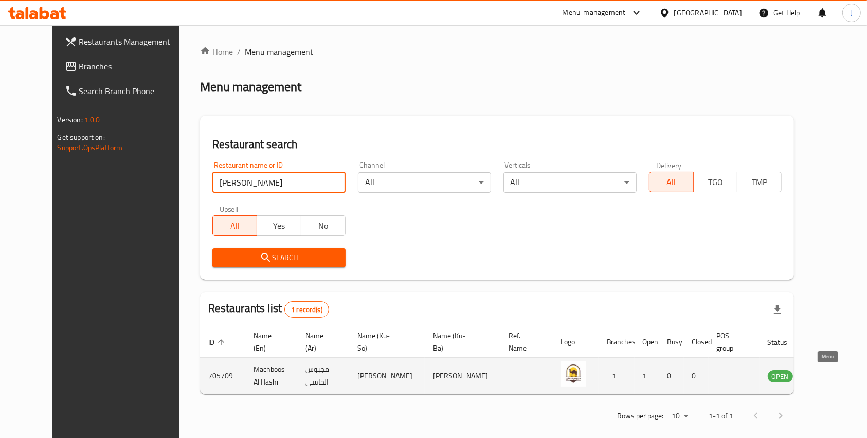
click at [824, 373] on icon "enhanced table" at bounding box center [827, 376] width 11 height 9
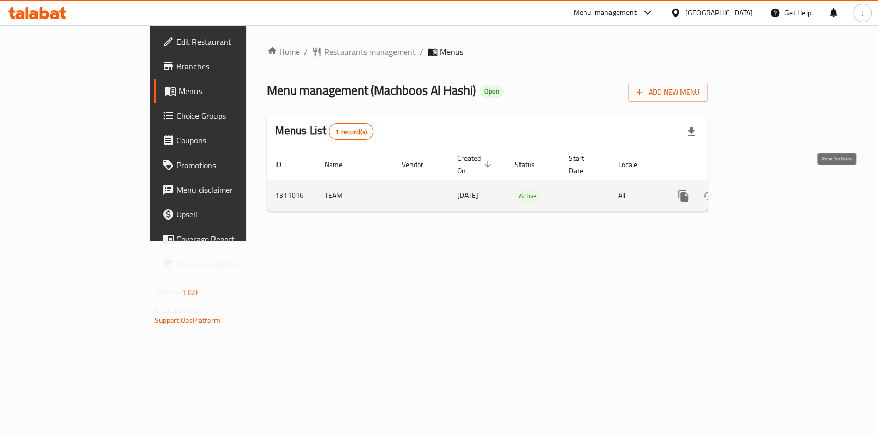
click at [770, 184] on link "enhanced table" at bounding box center [757, 196] width 25 height 25
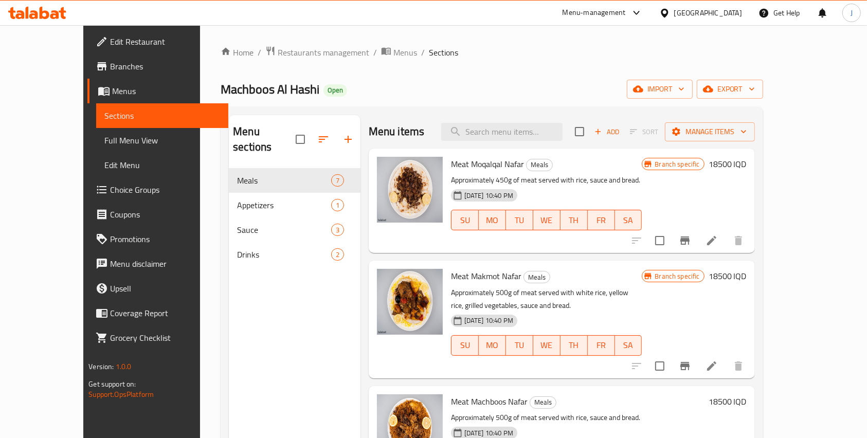
click at [474, 73] on div "Home / Restaurants management / Menus / Sections Machboos [PERSON_NAME] Open im…" at bounding box center [492, 304] width 543 height 516
click at [717, 244] on icon at bounding box center [711, 240] width 9 height 9
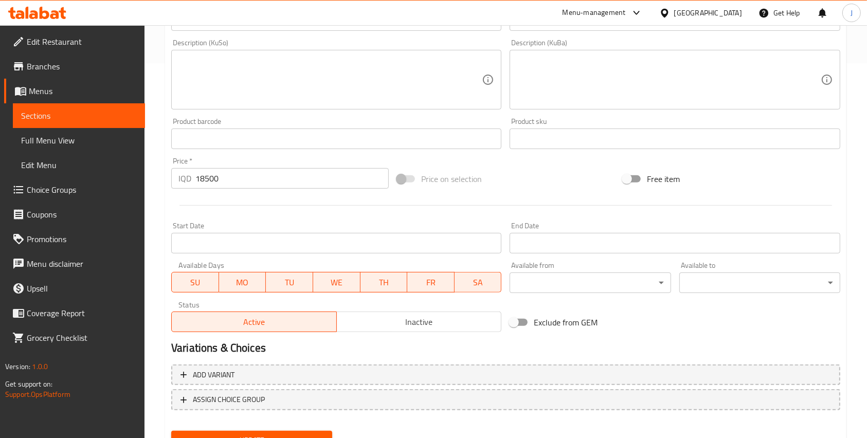
scroll to position [421, 0]
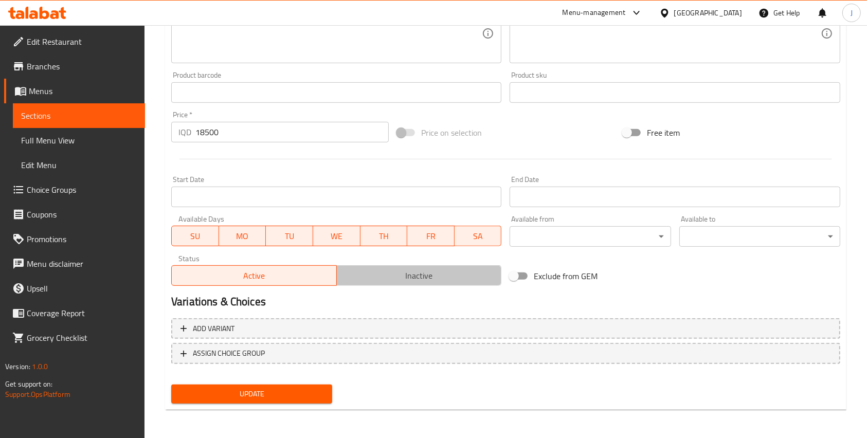
click at [396, 277] on span "Inactive" at bounding box center [419, 276] width 157 height 15
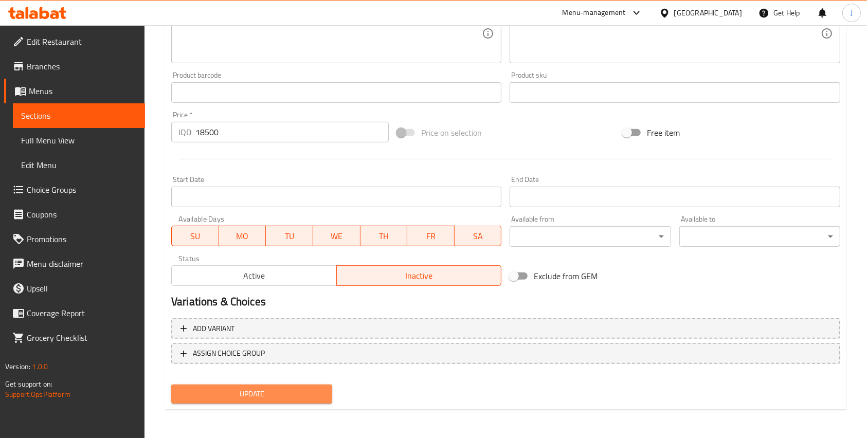
click at [276, 401] on button "Update" at bounding box center [251, 394] width 161 height 19
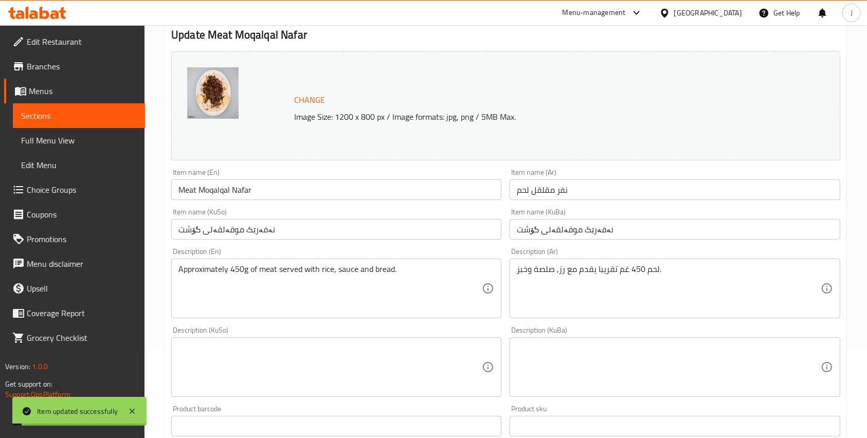
scroll to position [0, 0]
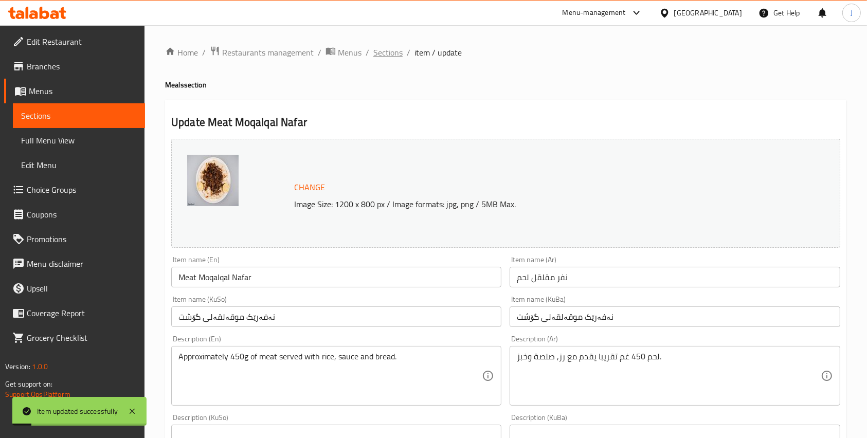
click at [377, 54] on span "Sections" at bounding box center [387, 52] width 29 height 12
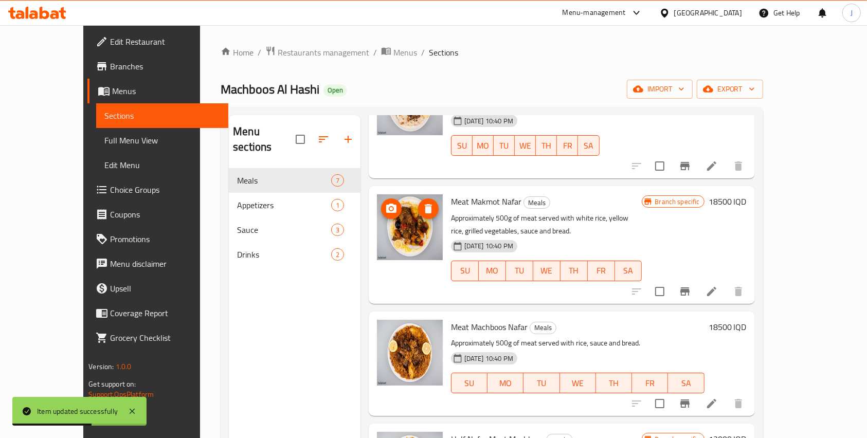
scroll to position [95, 0]
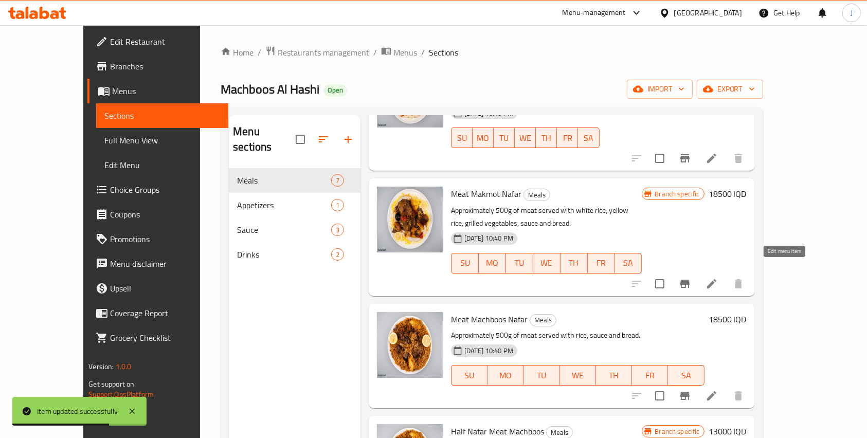
click at [718, 278] on icon at bounding box center [712, 284] width 12 height 12
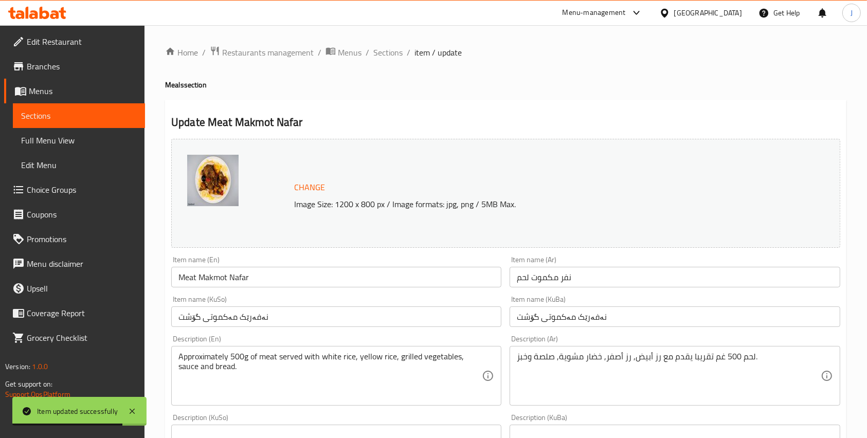
scroll to position [421, 0]
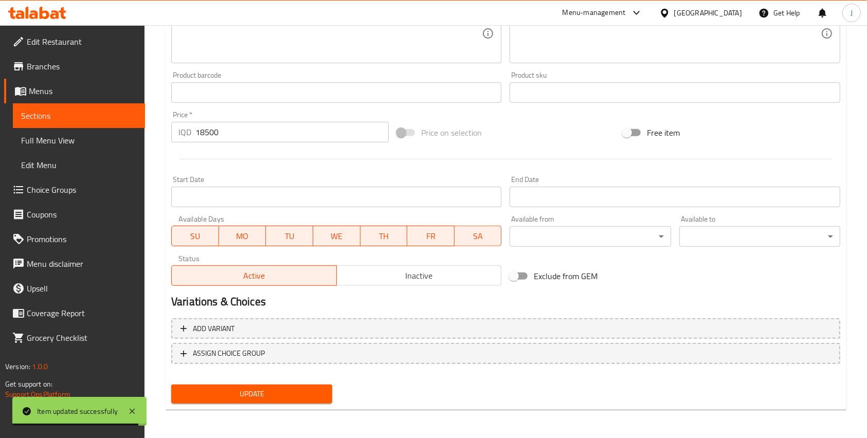
click at [419, 272] on span "Inactive" at bounding box center [419, 276] width 157 height 15
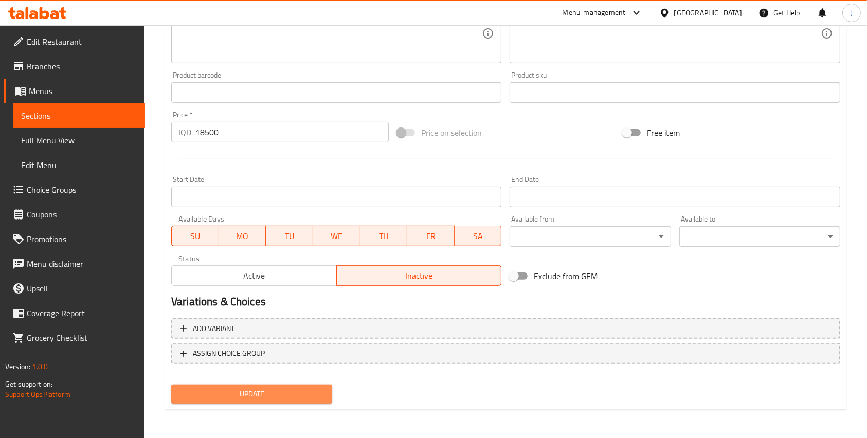
click at [299, 385] on button "Update" at bounding box center [251, 394] width 161 height 19
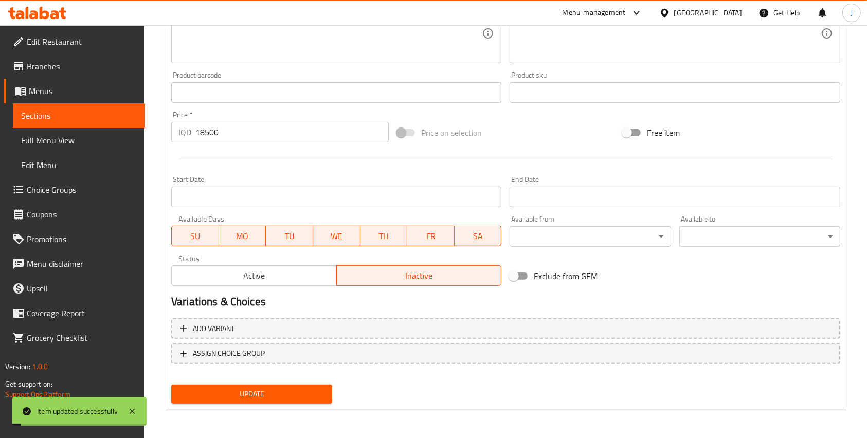
scroll to position [0, 0]
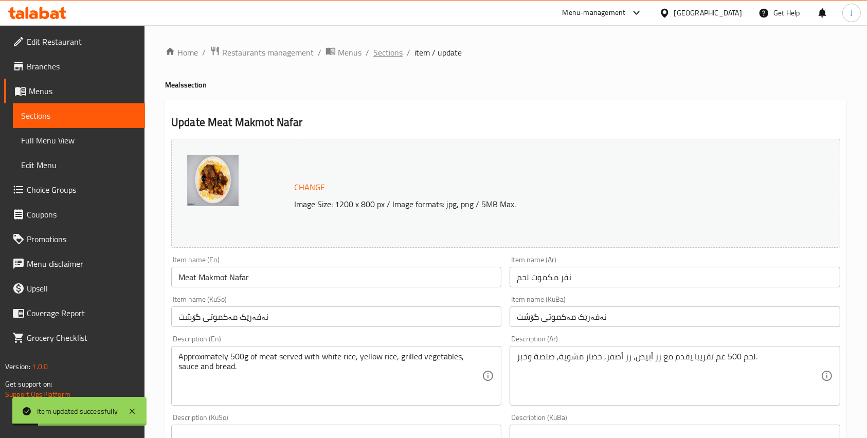
click at [391, 49] on span "Sections" at bounding box center [387, 52] width 29 height 12
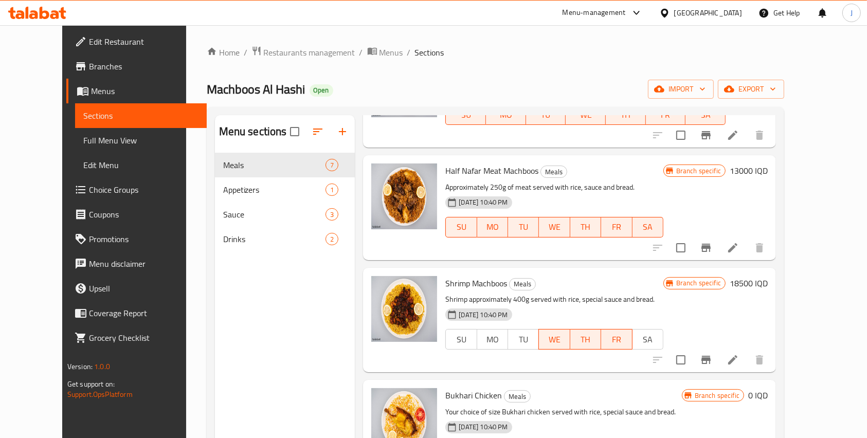
scroll to position [387, 0]
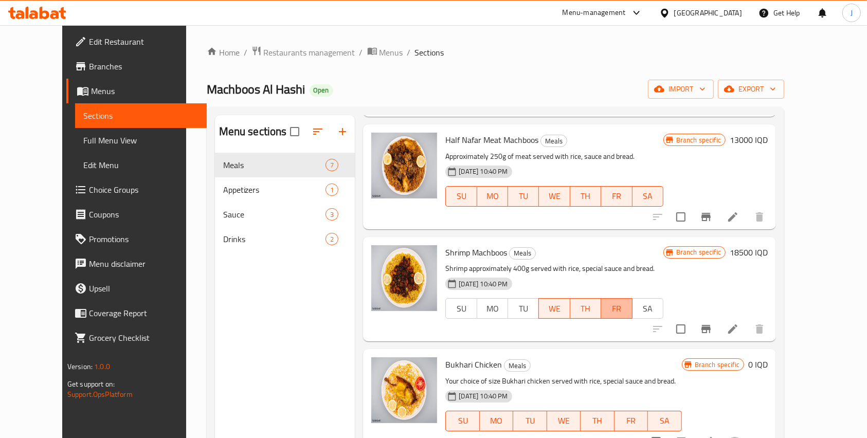
click at [628, 301] on span "FR" at bounding box center [616, 308] width 23 height 15
click at [597, 301] on span "TH" at bounding box center [586, 308] width 23 height 15
click at [739, 323] on icon at bounding box center [733, 329] width 12 height 12
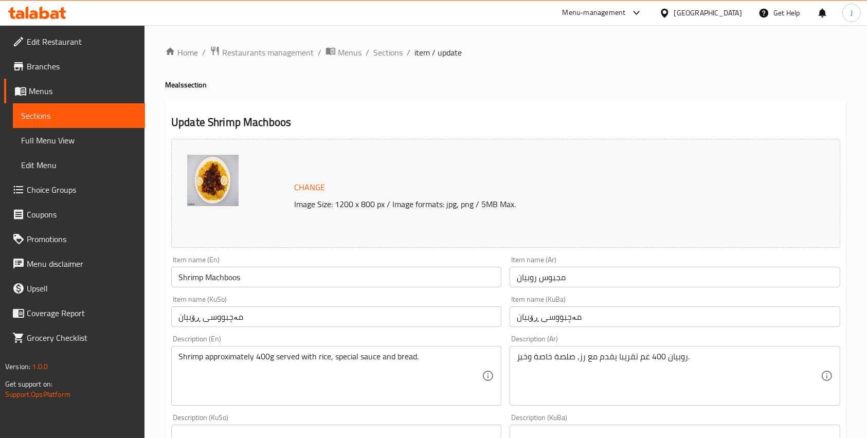
scroll to position [421, 0]
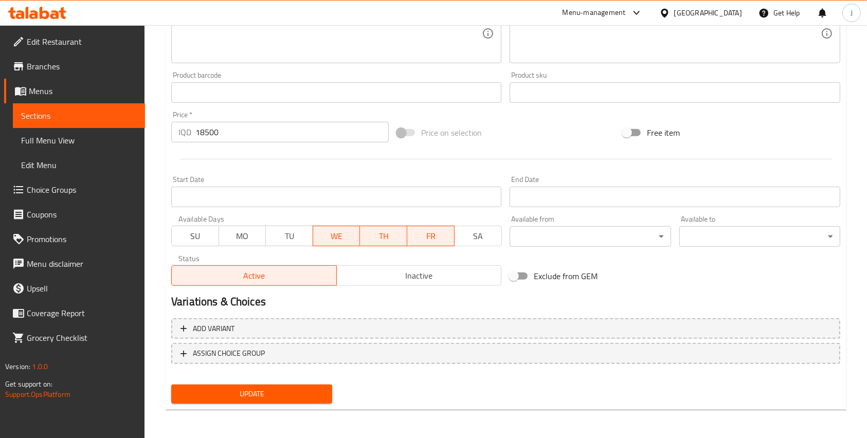
click at [432, 244] on button "FR" at bounding box center [430, 236] width 47 height 21
click at [384, 237] on span "TH" at bounding box center [384, 236] width 39 height 15
click at [303, 390] on span "Update" at bounding box center [252, 394] width 145 height 13
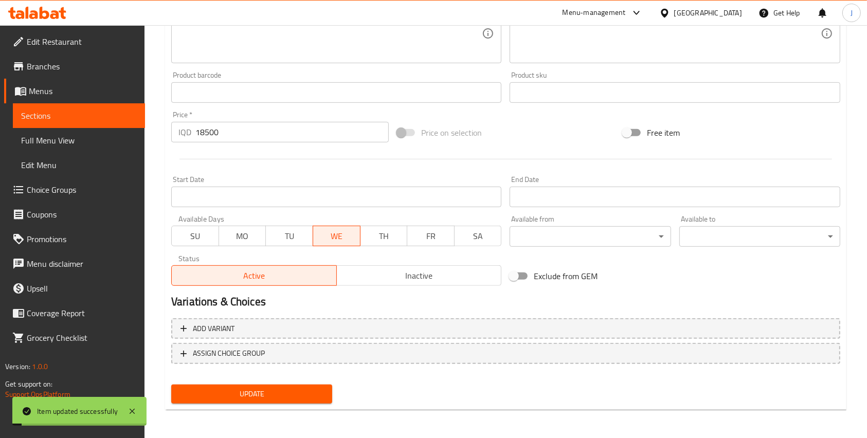
scroll to position [0, 0]
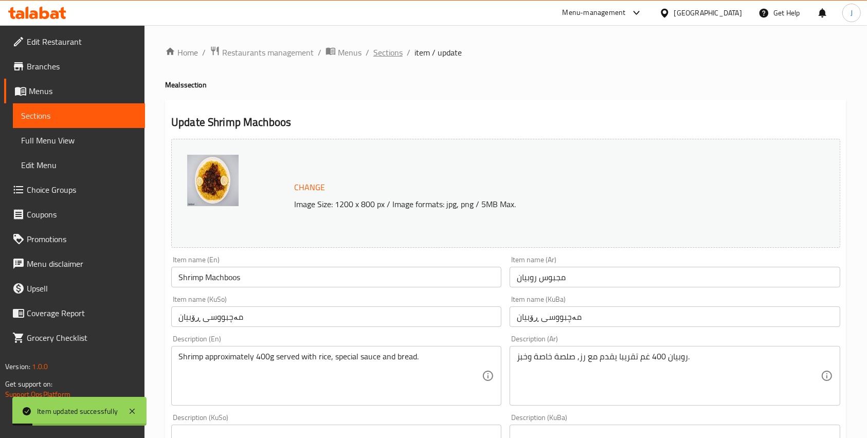
click at [382, 53] on span "Sections" at bounding box center [387, 52] width 29 height 12
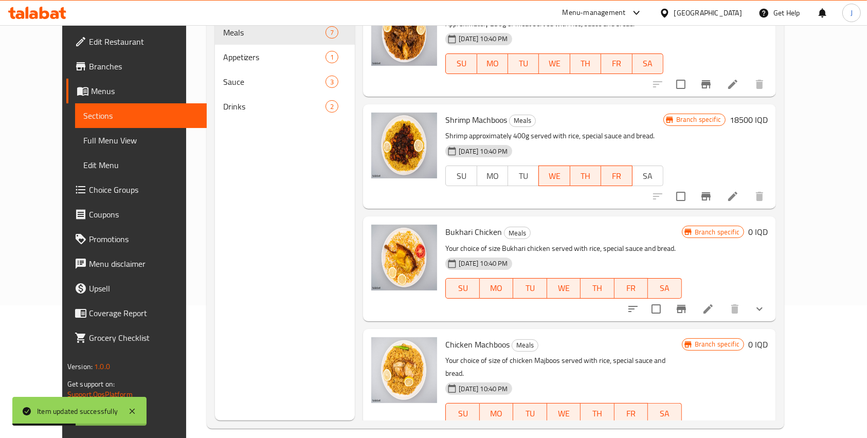
scroll to position [144, 0]
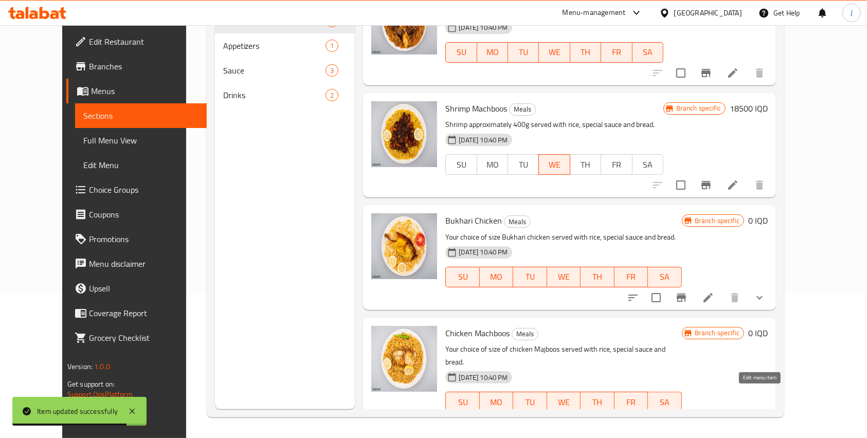
click at [714, 417] on icon at bounding box center [708, 423] width 12 height 12
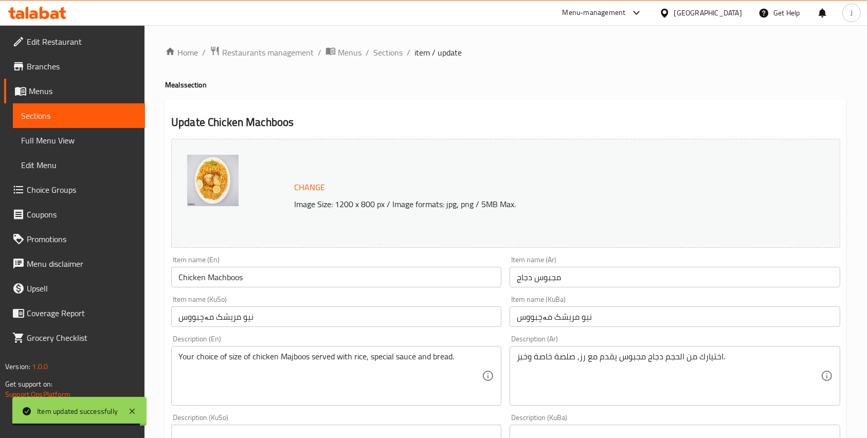
scroll to position [444, 0]
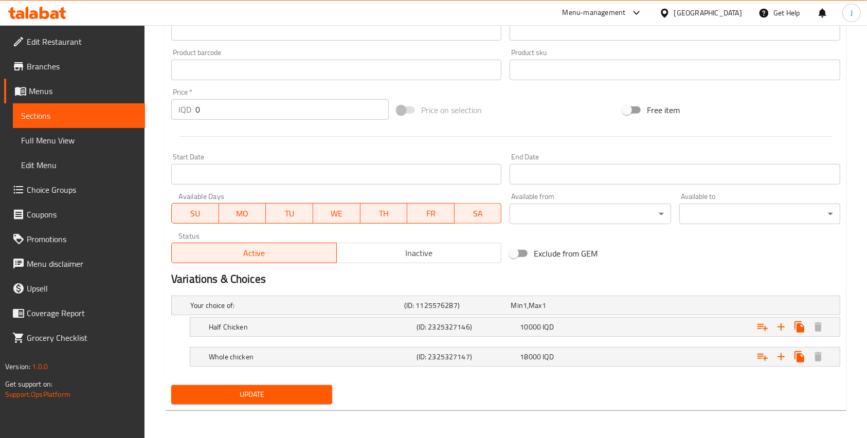
click at [412, 260] on span "Inactive" at bounding box center [419, 253] width 157 height 15
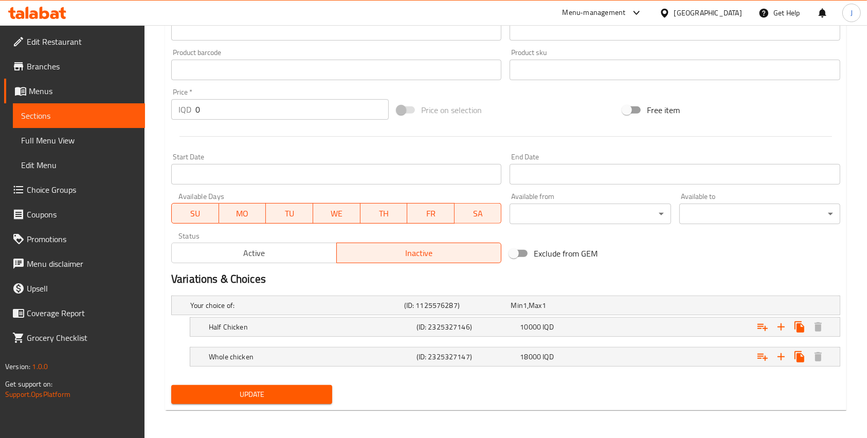
click at [276, 399] on span "Update" at bounding box center [252, 394] width 145 height 13
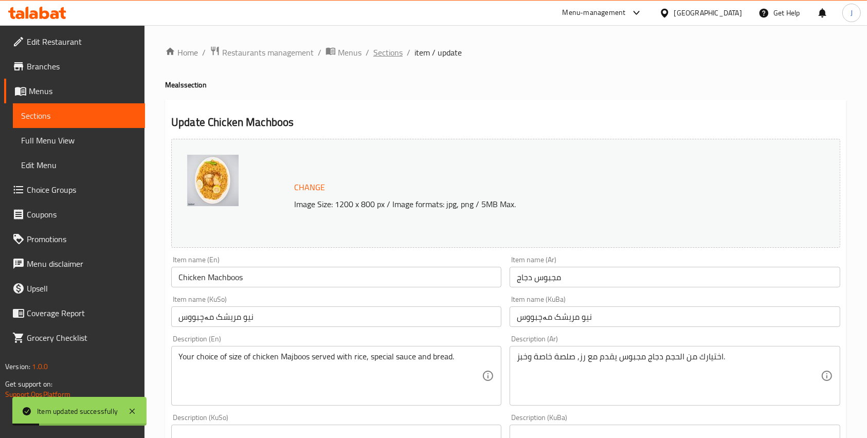
click at [386, 59] on span "Sections" at bounding box center [387, 52] width 29 height 12
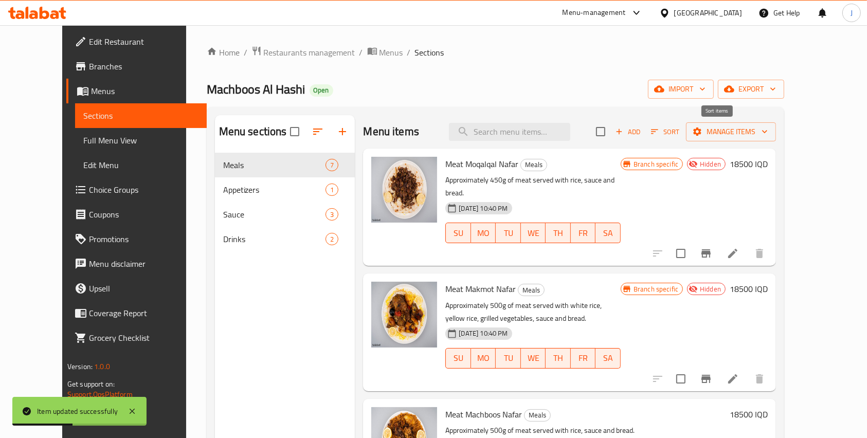
click at [679, 130] on span "Sort" at bounding box center [665, 132] width 28 height 12
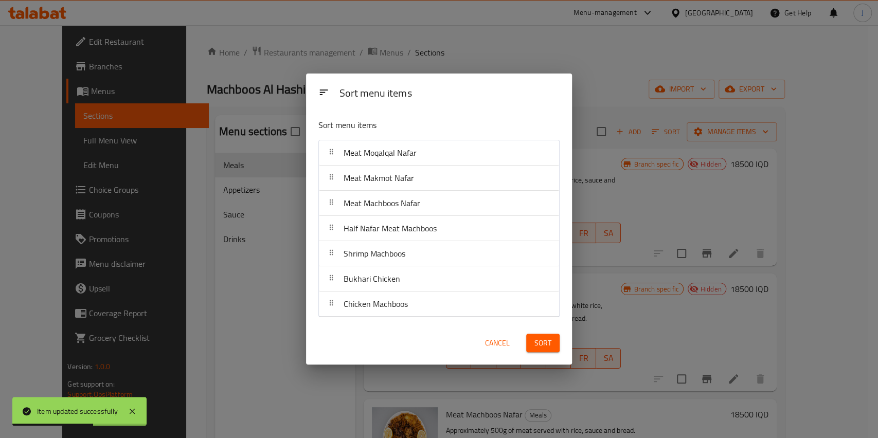
click at [535, 53] on div "Sort menu items Sort menu items Meat Moqalqal Nafar Meat Makmot Nafar Meat Mach…" at bounding box center [439, 219] width 878 height 438
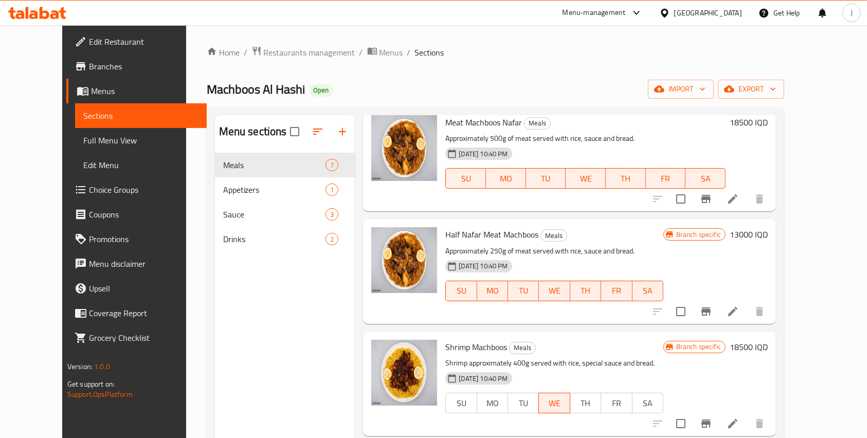
scroll to position [387, 0]
